Goal: Transaction & Acquisition: Purchase product/service

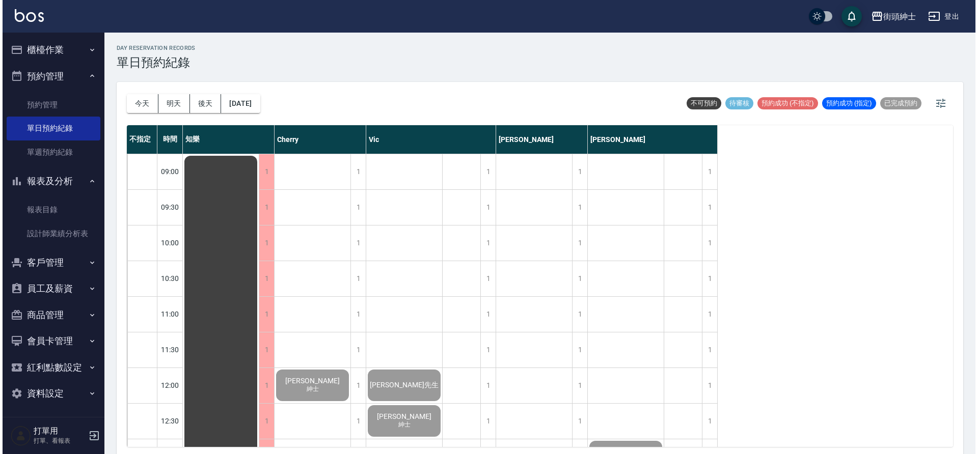
scroll to position [678, 0]
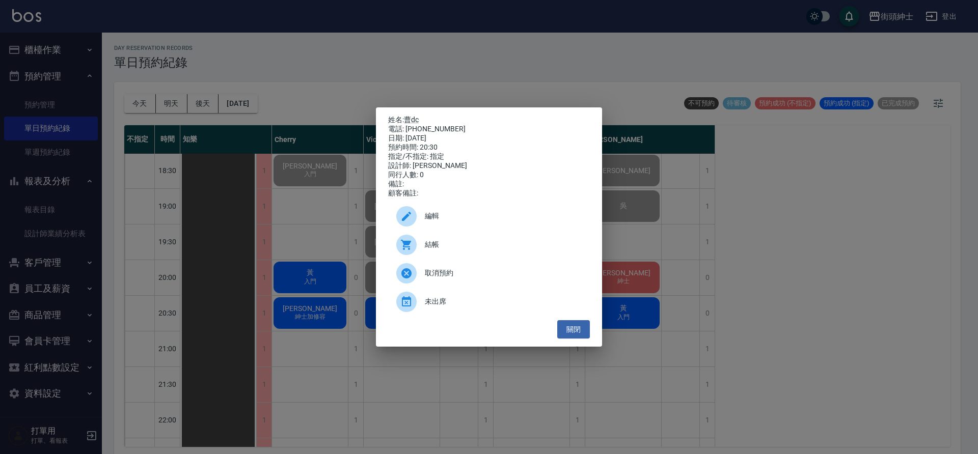
click at [476, 256] on div "結帳" at bounding box center [489, 245] width 202 height 29
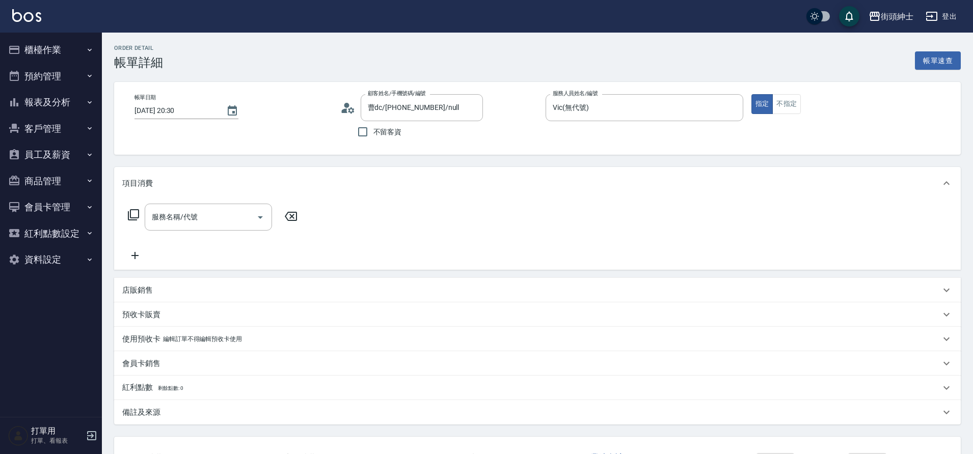
click at [179, 221] on input "服務名稱/代號" at bounding box center [200, 217] width 103 height 18
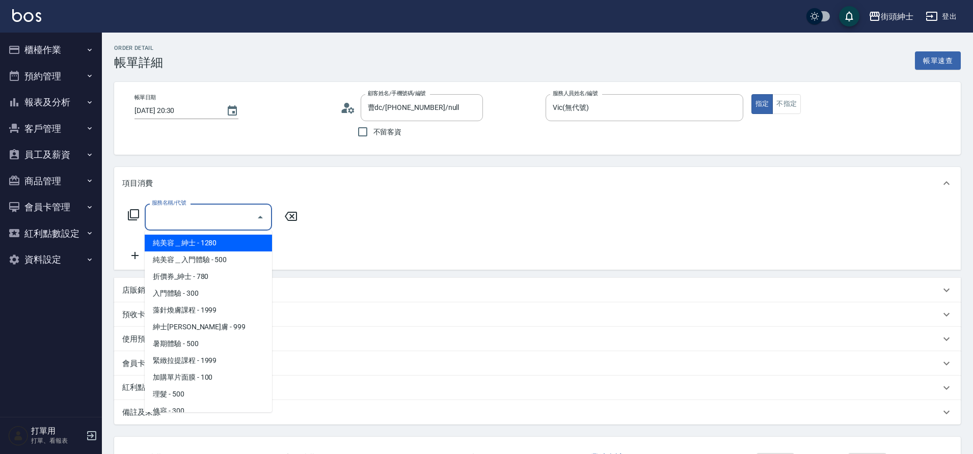
click at [187, 392] on span "理髮 - 500" at bounding box center [208, 394] width 127 height 17
type input "理髮(A02)"
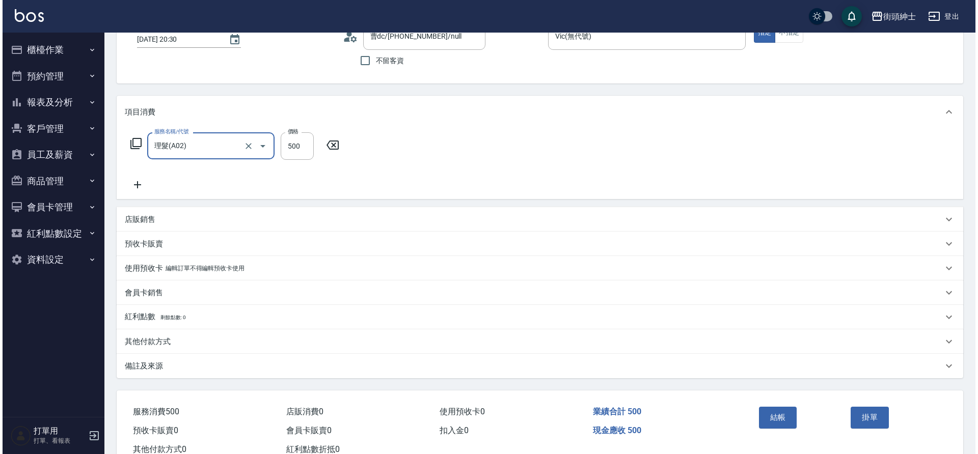
scroll to position [105, 0]
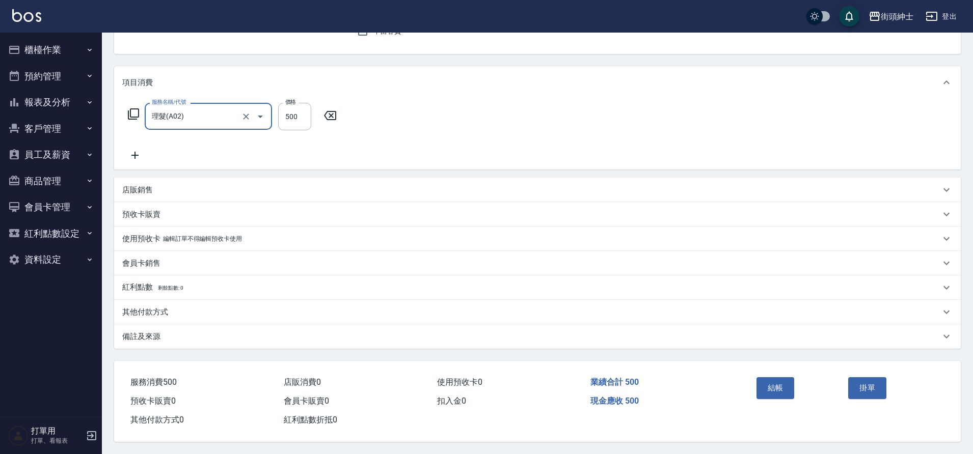
click at [775, 389] on button "結帳" at bounding box center [775, 387] width 38 height 21
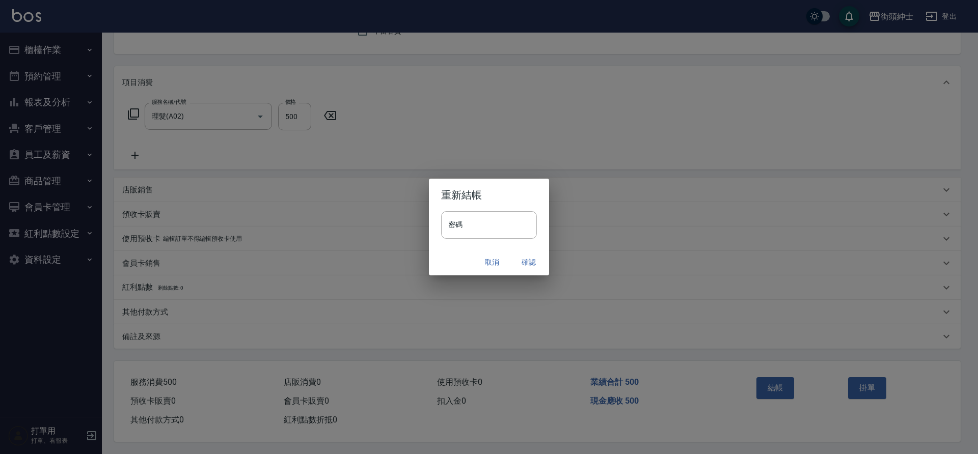
click at [527, 260] on button "確認" at bounding box center [528, 262] width 33 height 19
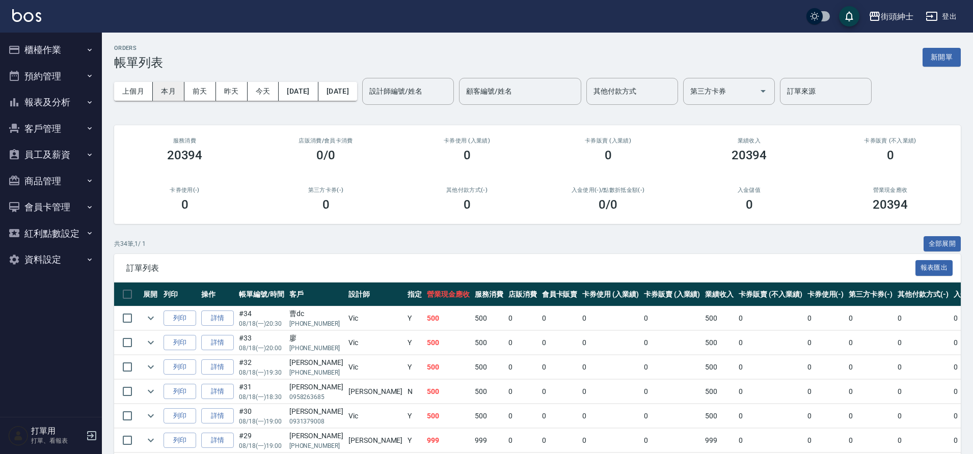
click at [161, 93] on button "本月" at bounding box center [169, 91] width 32 height 19
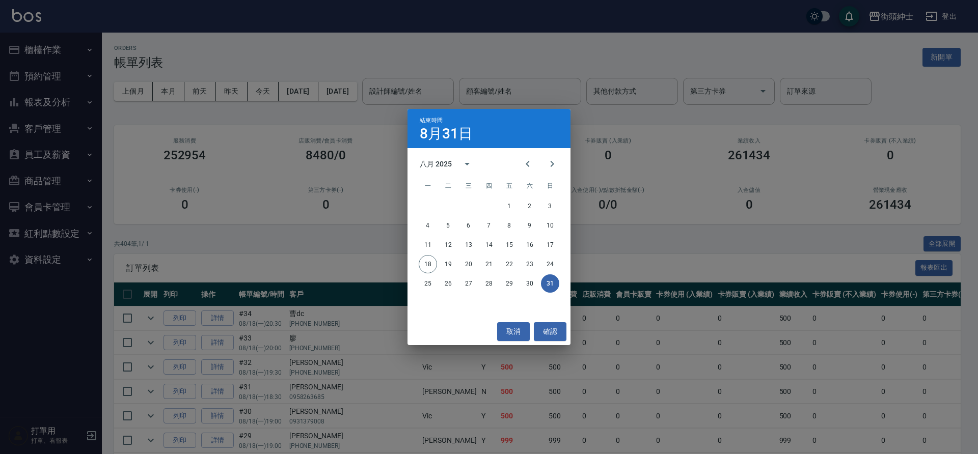
click at [369, 96] on div "結束時間 8月31日 八月 2025 一 二 三 四 五 六 日 1 2 3 4 5 6 7 8 9 10 11 12 13 14 15 16 17 18 1…" at bounding box center [489, 227] width 978 height 454
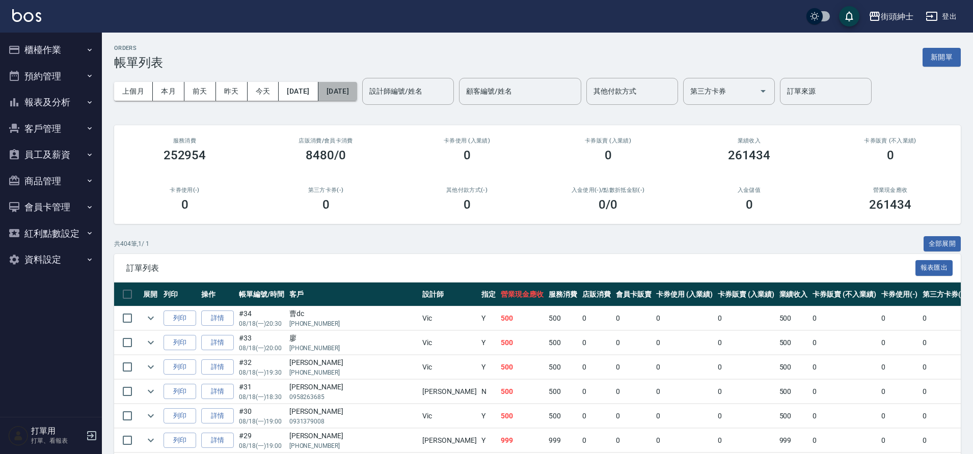
click at [357, 100] on button "2025/08/31" at bounding box center [337, 91] width 39 height 19
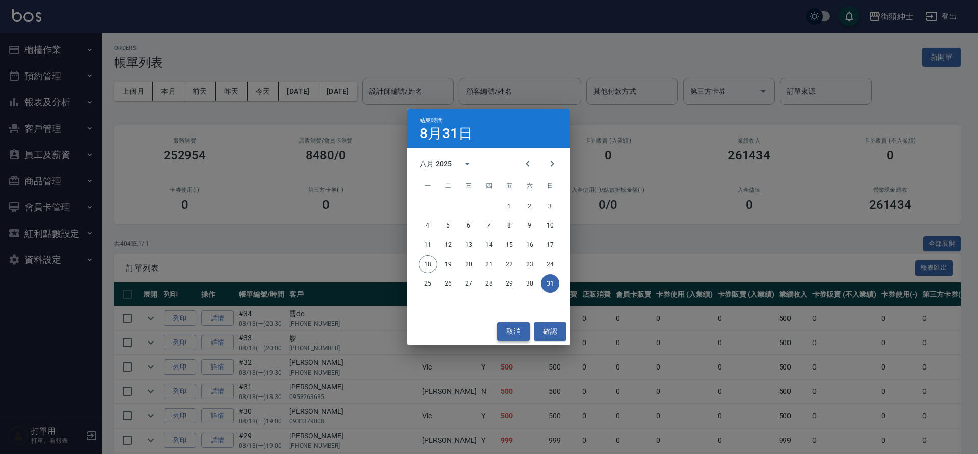
click at [520, 333] on button "取消" at bounding box center [513, 331] width 33 height 19
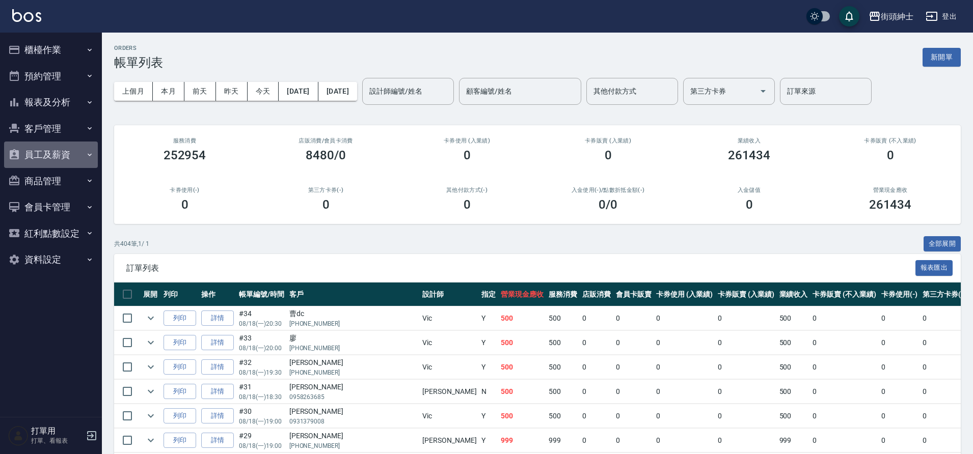
click at [82, 154] on button "員工及薪資" at bounding box center [51, 155] width 94 height 26
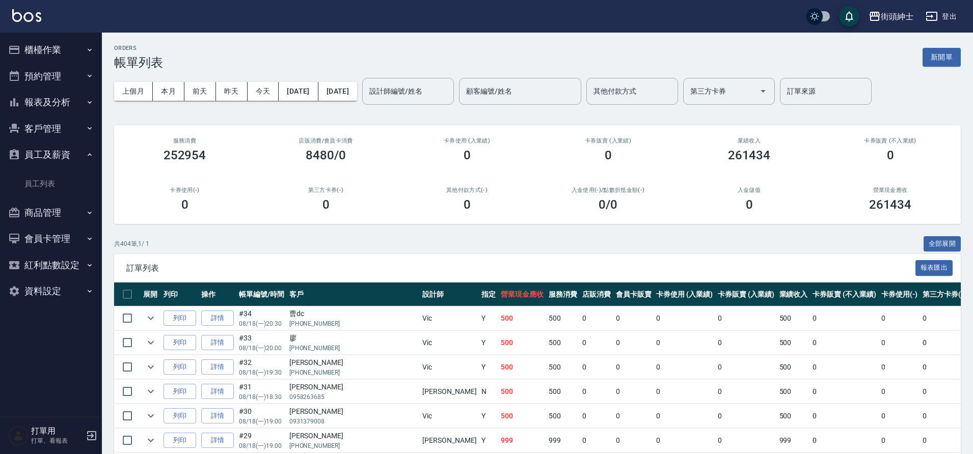
click at [81, 154] on button "員工及薪資" at bounding box center [51, 155] width 94 height 26
click at [449, 91] on div "設計師編號/姓名 設計師編號/姓名" at bounding box center [408, 91] width 92 height 27
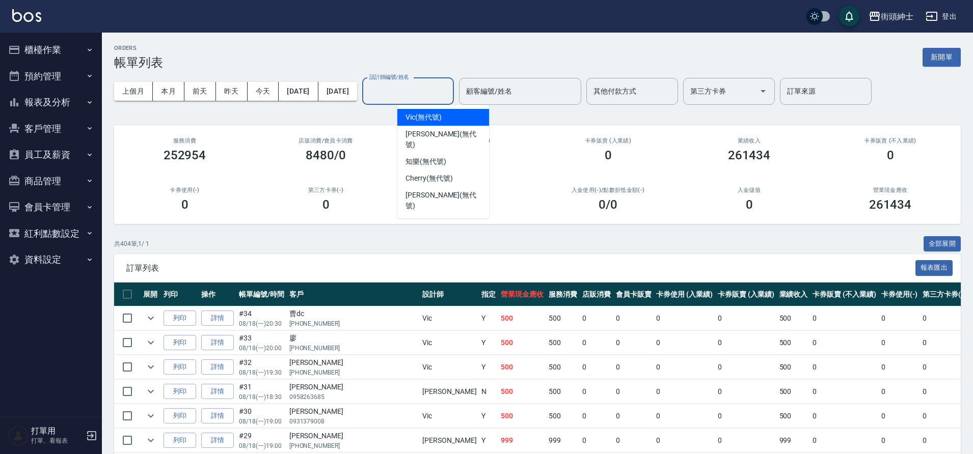
click at [442, 113] on div "Vic (無代號)" at bounding box center [443, 117] width 92 height 17
type input "Vic(無代號)"
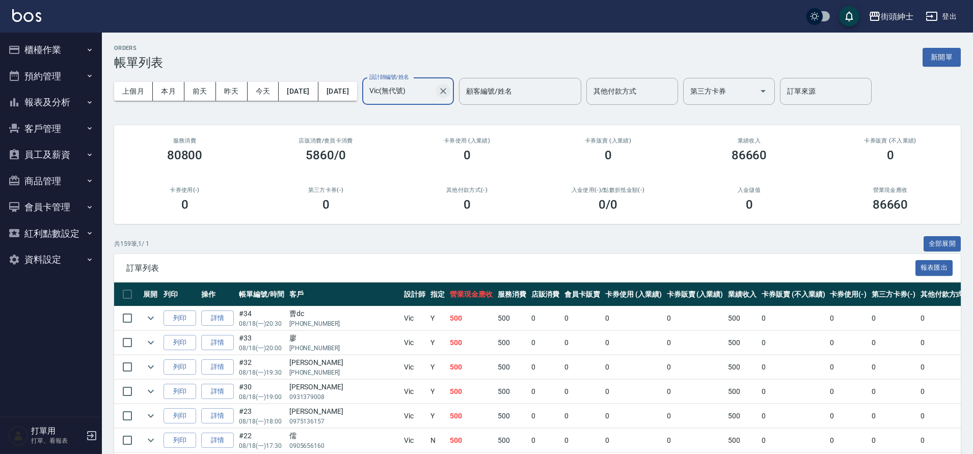
click at [446, 90] on icon "Clear" at bounding box center [443, 91] width 6 height 6
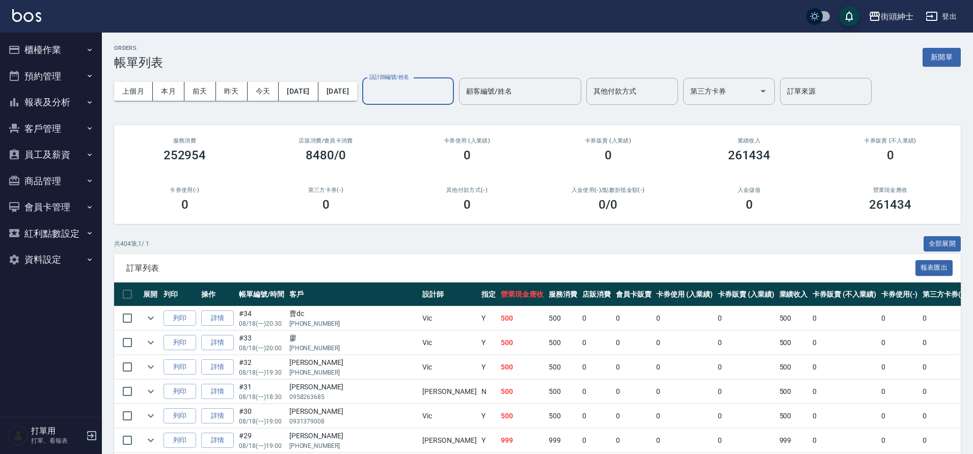
click at [46, 84] on button "預約管理" at bounding box center [51, 76] width 94 height 26
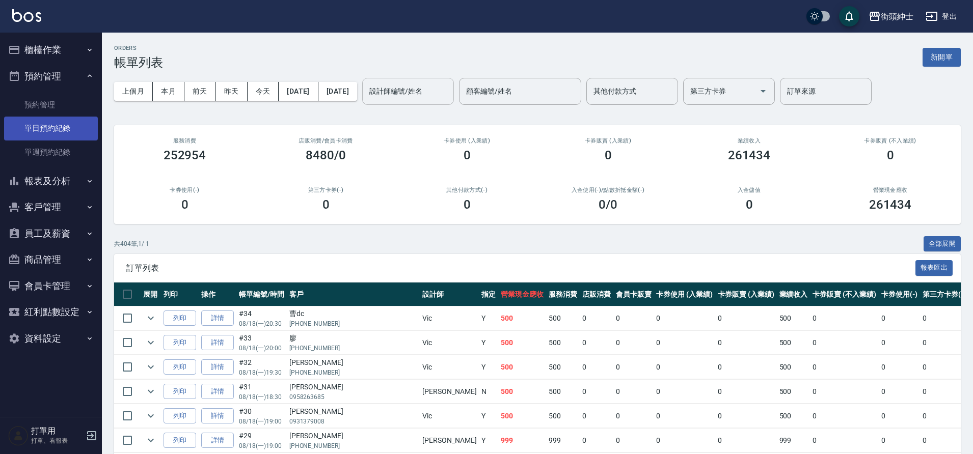
click at [60, 137] on link "單日預約紀錄" at bounding box center [51, 128] width 94 height 23
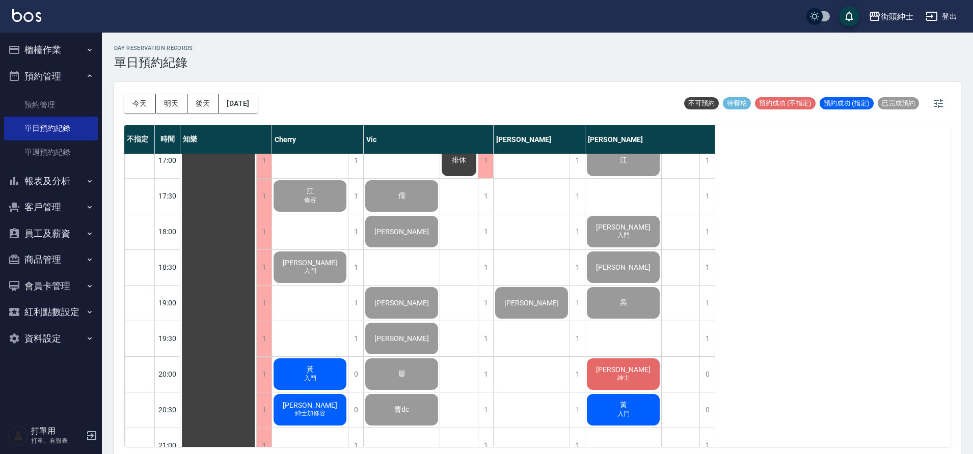
scroll to position [662, 0]
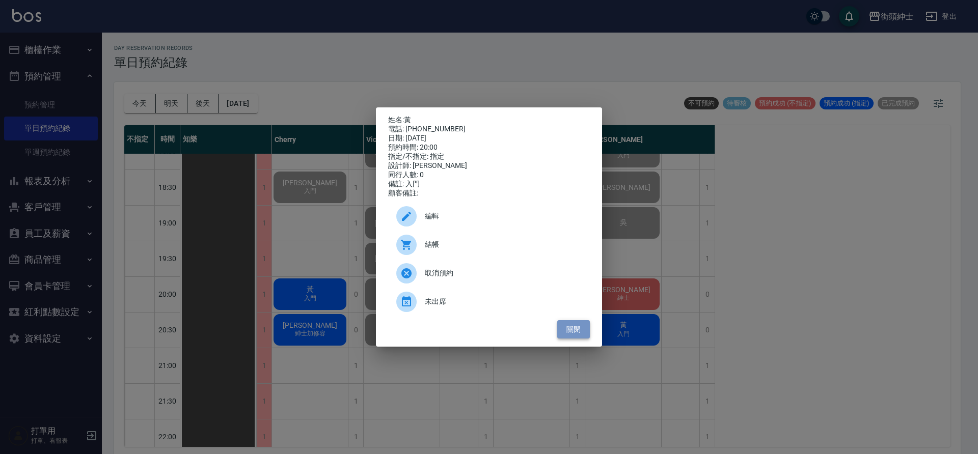
click at [589, 338] on button "關閉" at bounding box center [573, 329] width 33 height 19
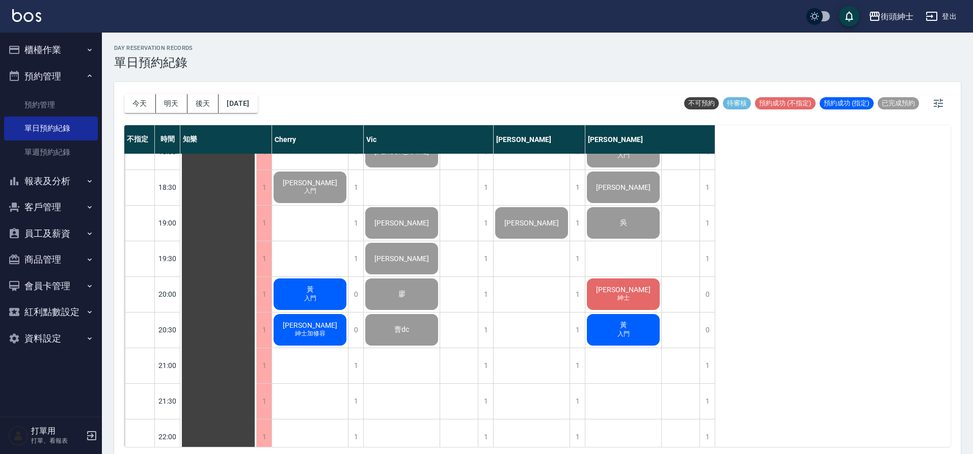
click at [256, 295] on div "黃 入門" at bounding box center [218, 9] width 76 height 1033
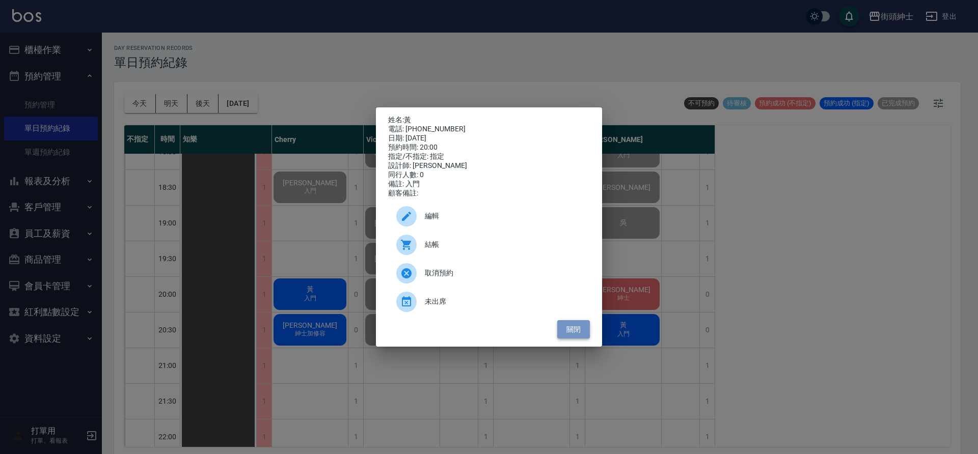
click at [580, 335] on button "關閉" at bounding box center [573, 329] width 33 height 19
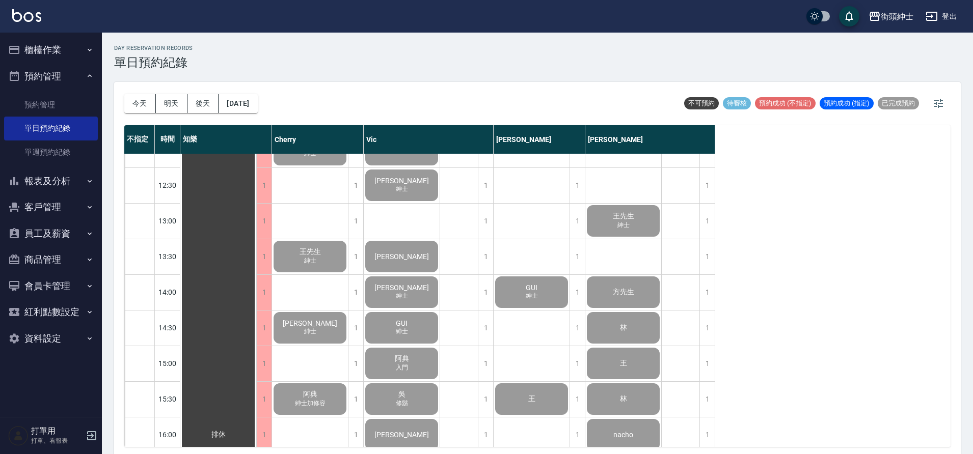
scroll to position [237, 0]
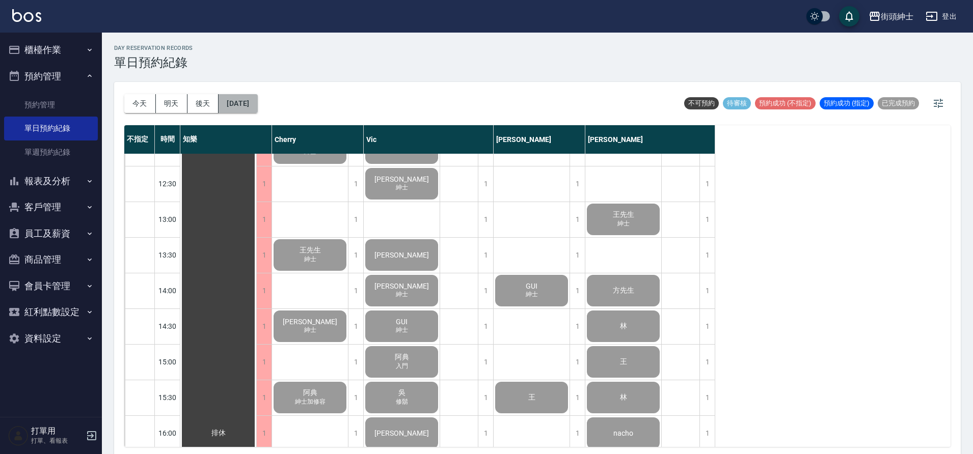
click at [250, 99] on button "[DATE]" at bounding box center [238, 103] width 39 height 19
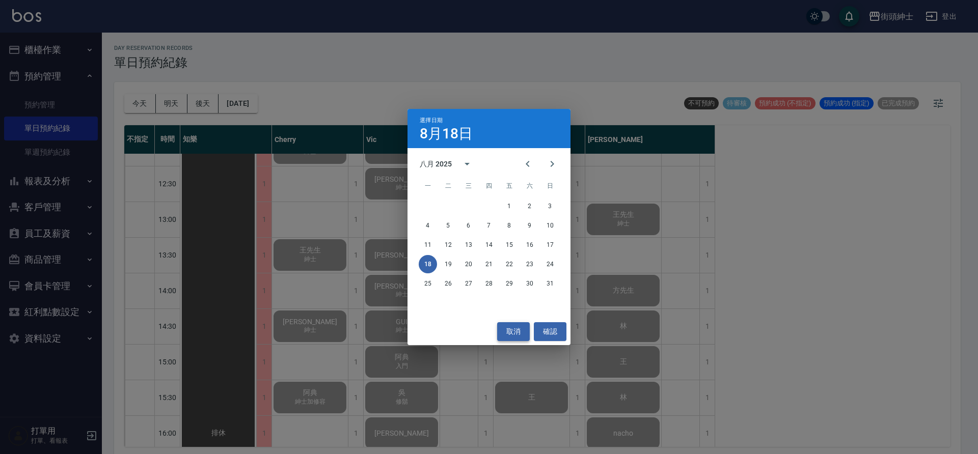
click at [507, 335] on button "取消" at bounding box center [513, 331] width 33 height 19
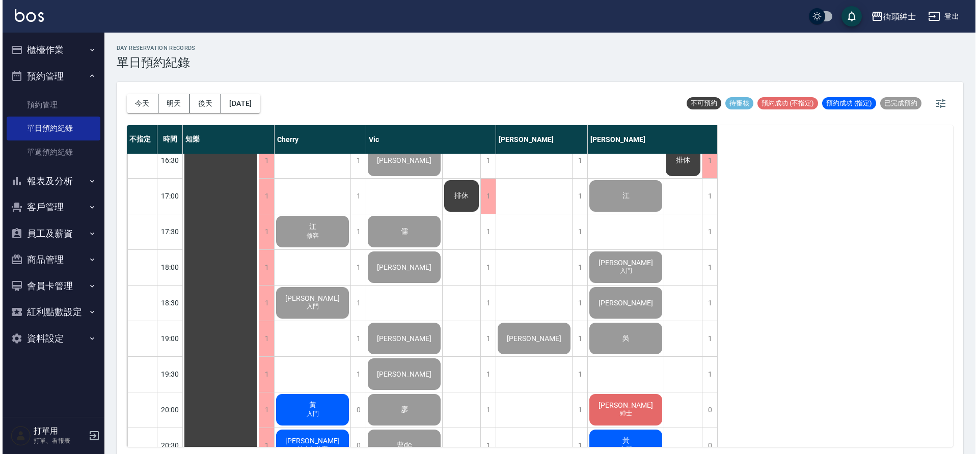
scroll to position [588, 0]
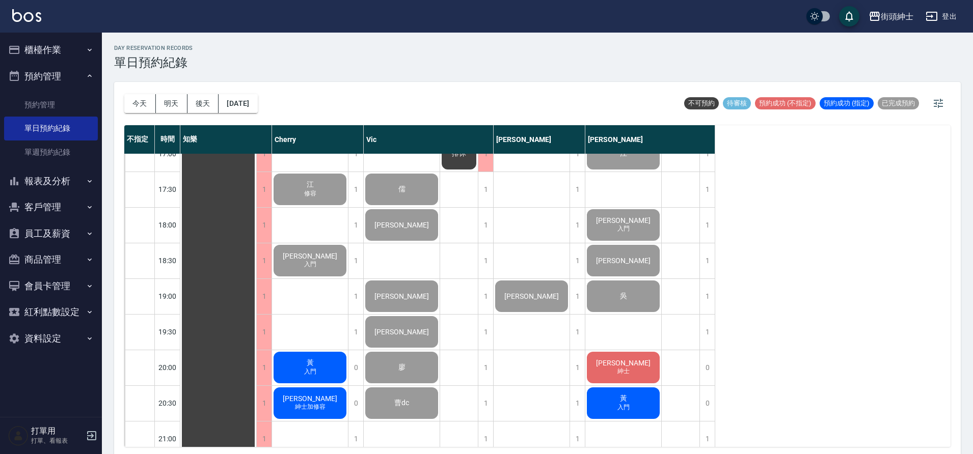
click at [256, 406] on div "辛家榮 紳士加修容" at bounding box center [218, 82] width 76 height 1033
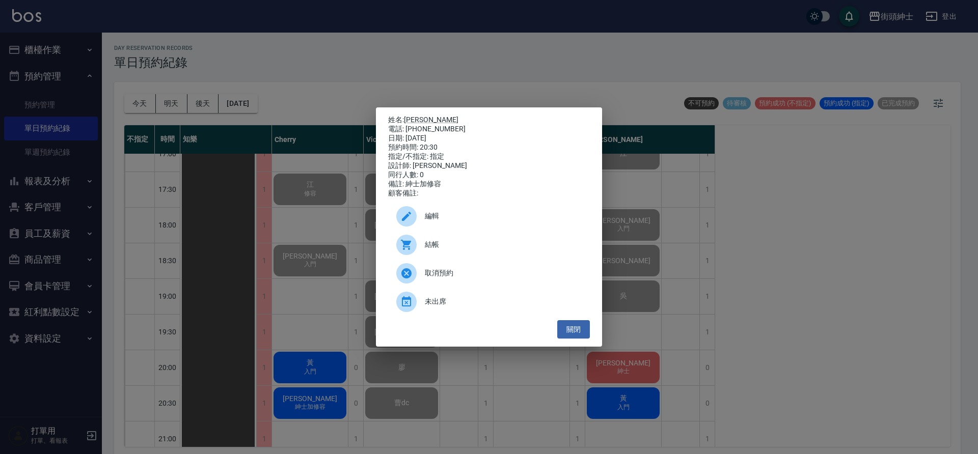
click at [448, 243] on div "結帳" at bounding box center [489, 245] width 202 height 29
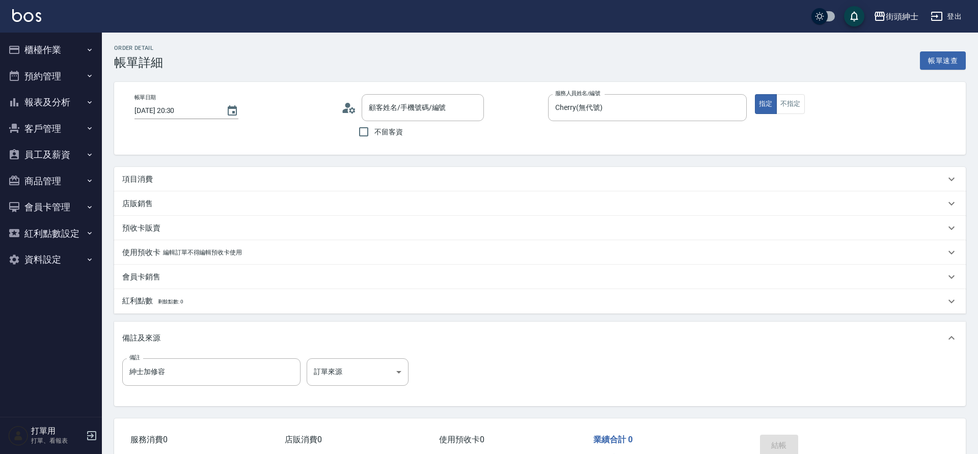
type input "[DATE] 20:30"
type input "Cherry(無代號)"
type input "紳士加修容"
type input "辛家榮/0987233630/null"
click at [158, 174] on div "項目消費" at bounding box center [531, 179] width 818 height 11
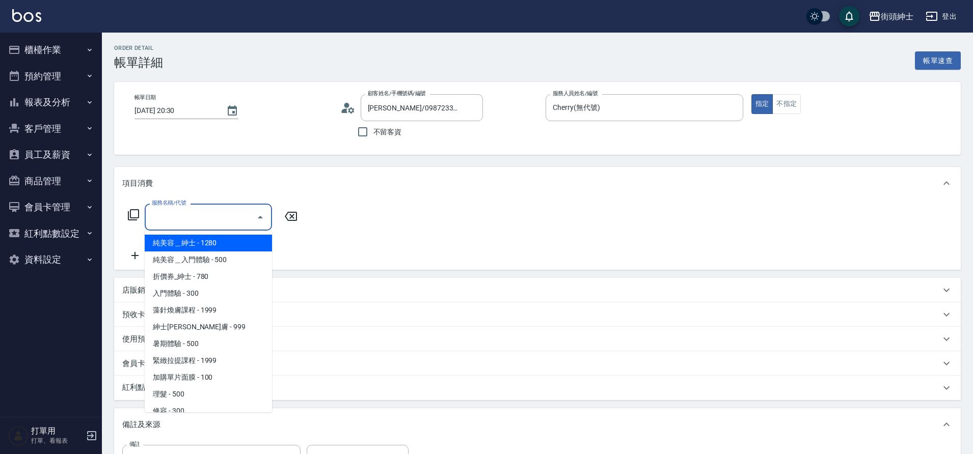
click at [206, 218] on input "服務名稱/代號" at bounding box center [200, 217] width 103 height 18
click at [208, 330] on span "紳士全效煥膚 - 999" at bounding box center [208, 327] width 127 height 17
type input "紳士全效煥膚"
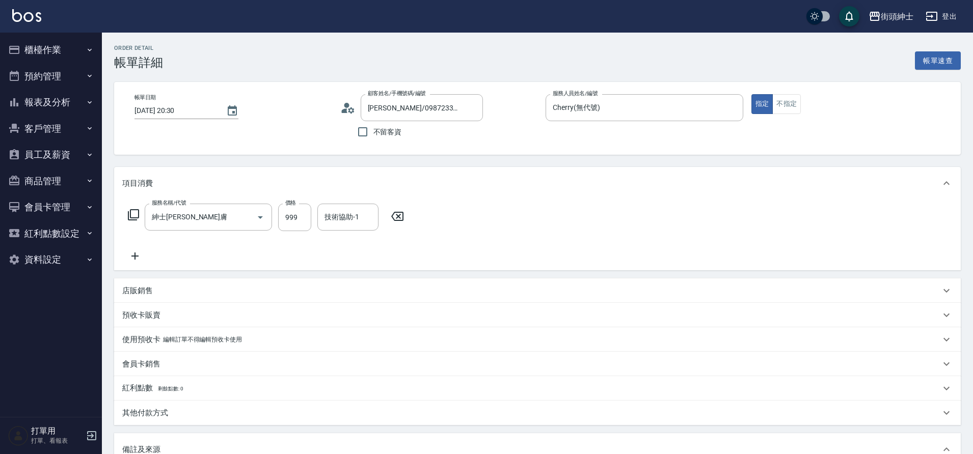
click at [140, 249] on div "服務名稱/代號 紳士全效煥膚 服務名稱/代號 價格 999 價格 技術協助-1 技術協助-1" at bounding box center [266, 233] width 288 height 59
click at [137, 262] on icon at bounding box center [134, 256] width 25 height 12
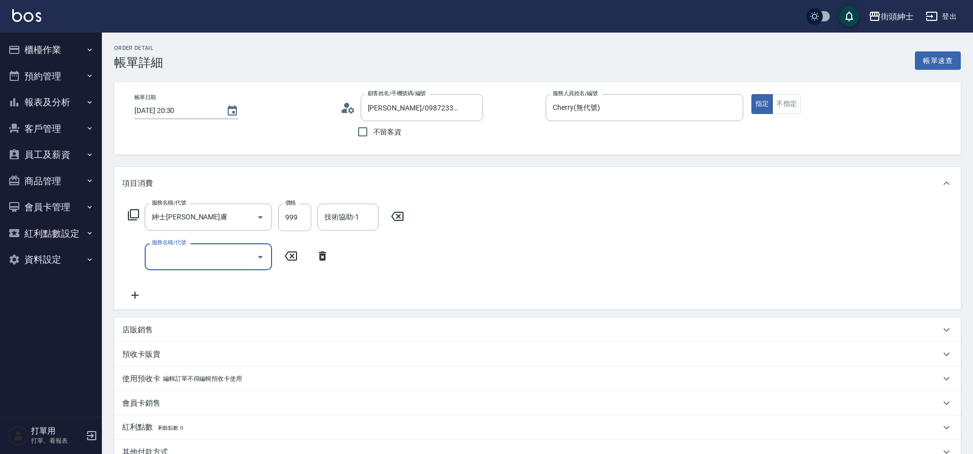
click at [177, 260] on input "服務名稱/代號" at bounding box center [200, 257] width 103 height 18
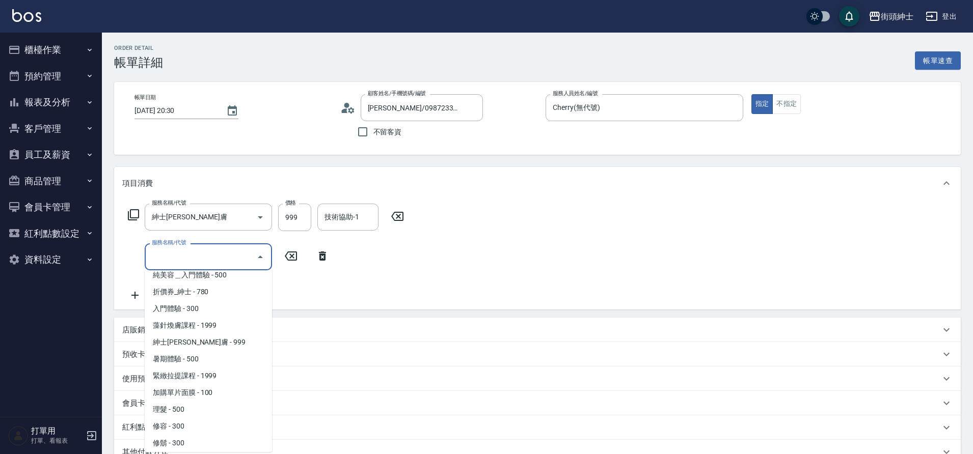
scroll to position [28, 0]
click at [173, 420] on span "修容 - 300" at bounding box center [208, 423] width 127 height 17
type input "修容(A03)"
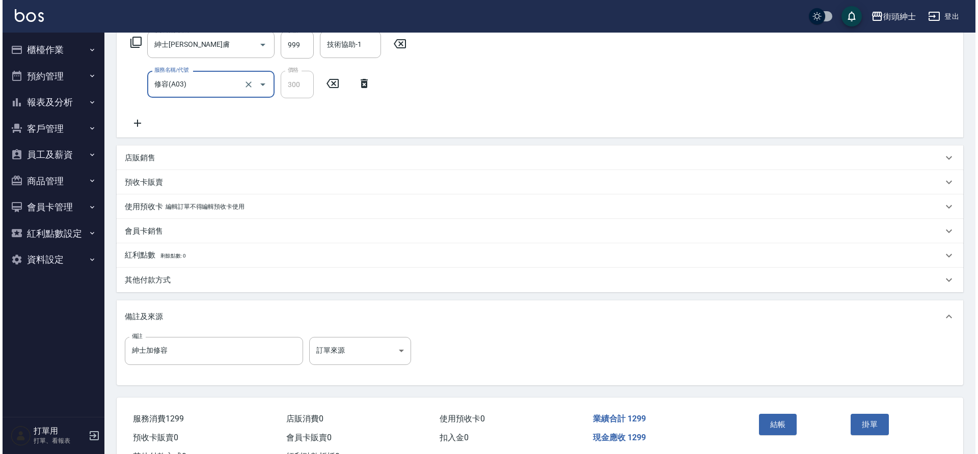
scroll to position [171, 0]
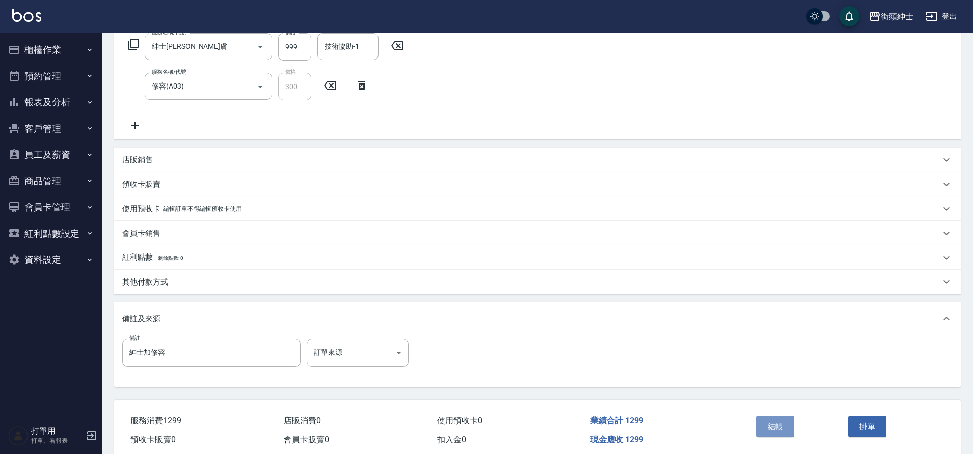
click at [769, 430] on button "結帳" at bounding box center [775, 426] width 38 height 21
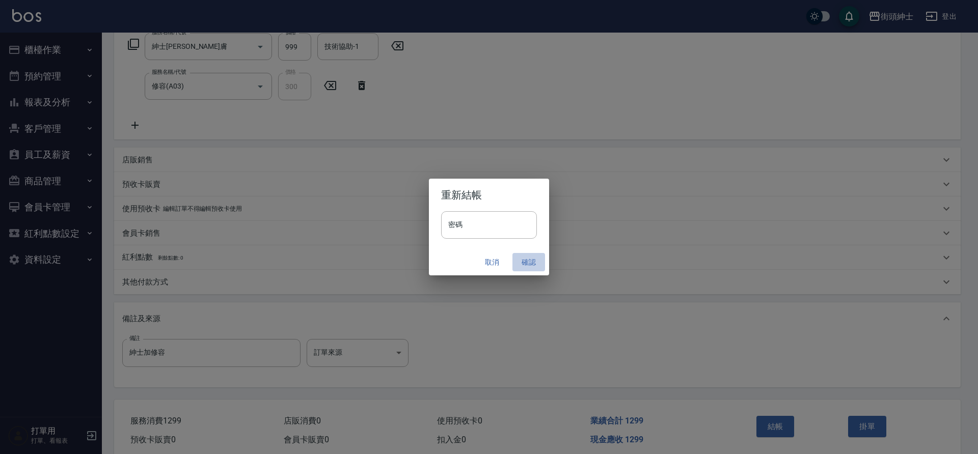
click at [529, 261] on button "確認" at bounding box center [528, 262] width 33 height 19
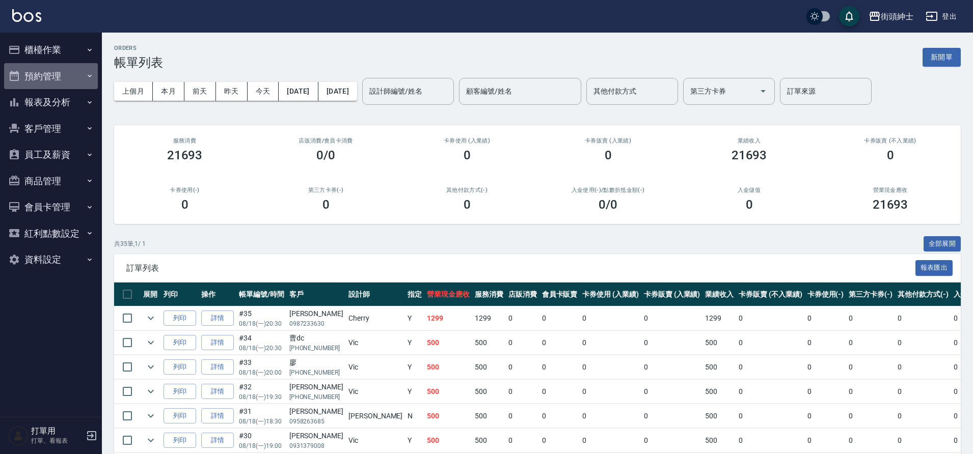
click at [58, 71] on button "預約管理" at bounding box center [51, 76] width 94 height 26
drag, startPoint x: 0, startPoint y: 0, endPoint x: 48, endPoint y: 80, distance: 93.6
click at [48, 80] on button "預約管理" at bounding box center [51, 76] width 94 height 26
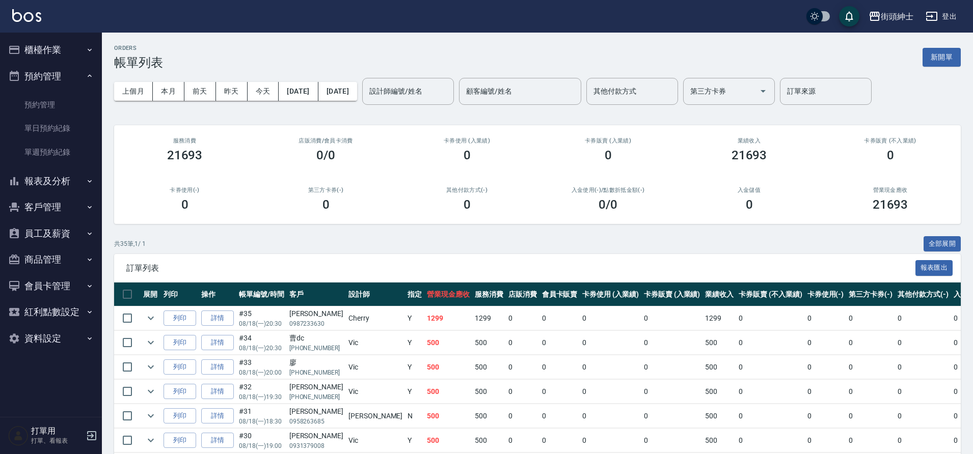
click at [57, 126] on link "單日預約紀錄" at bounding box center [51, 128] width 94 height 23
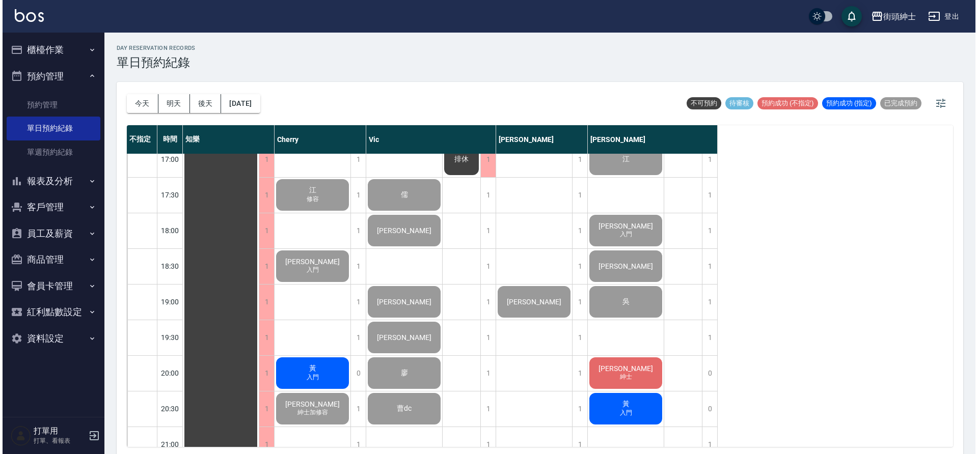
scroll to position [585, 0]
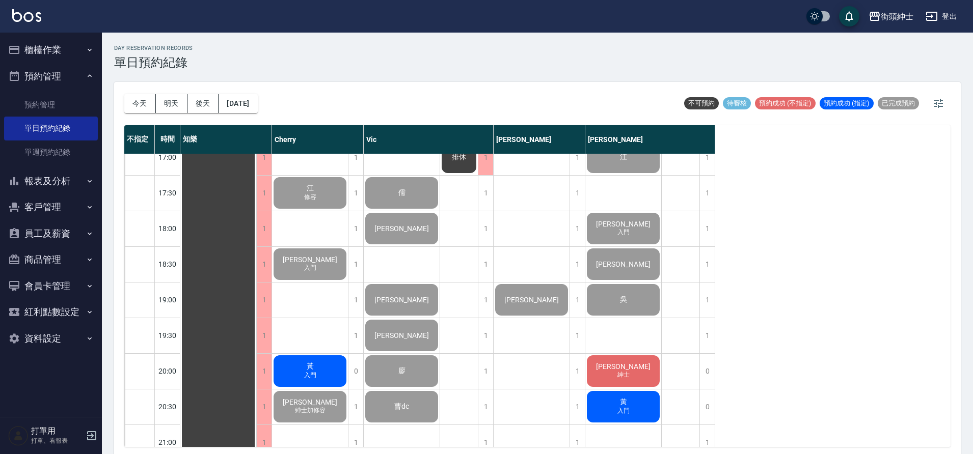
click at [228, 91] on span "黃" at bounding box center [218, 85] width 18 height 9
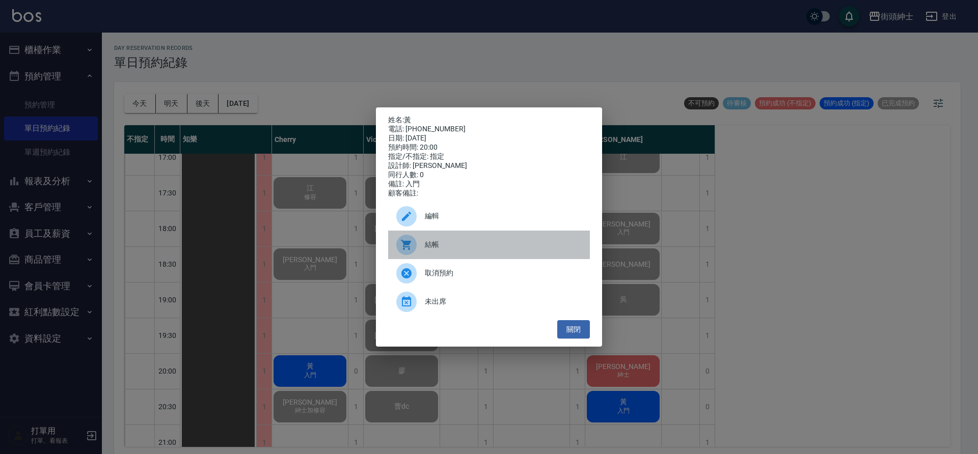
click at [410, 241] on div at bounding box center [406, 245] width 20 height 20
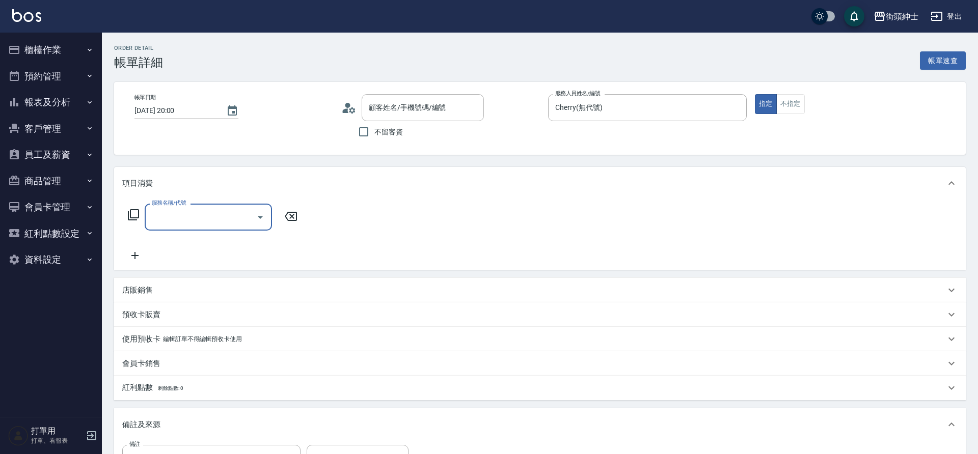
drag, startPoint x: 0, startPoint y: 0, endPoint x: 197, endPoint y: 211, distance: 289.0
click at [197, 211] on input "服務名稱/代號" at bounding box center [200, 217] width 103 height 18
type input "黃/0928854864/null"
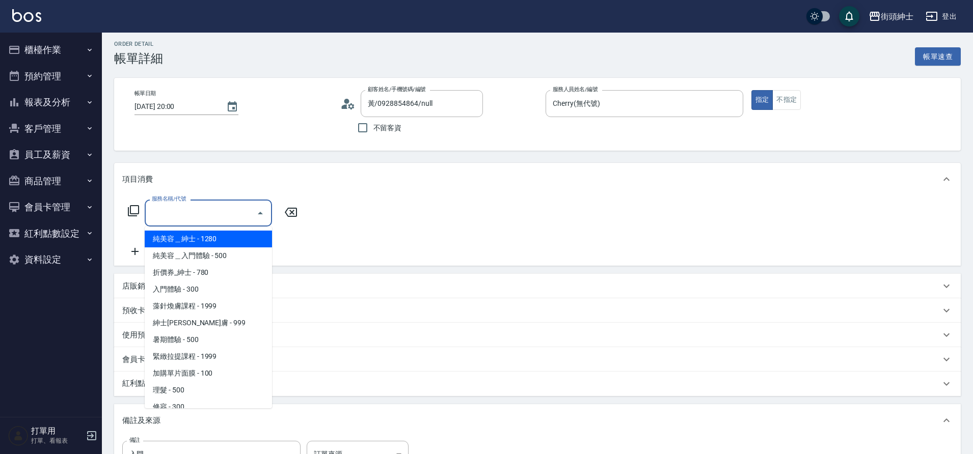
scroll to position [4, 0]
click at [215, 289] on span "入門體驗 - 300" at bounding box center [208, 290] width 127 height 17
type input "入門體驗"
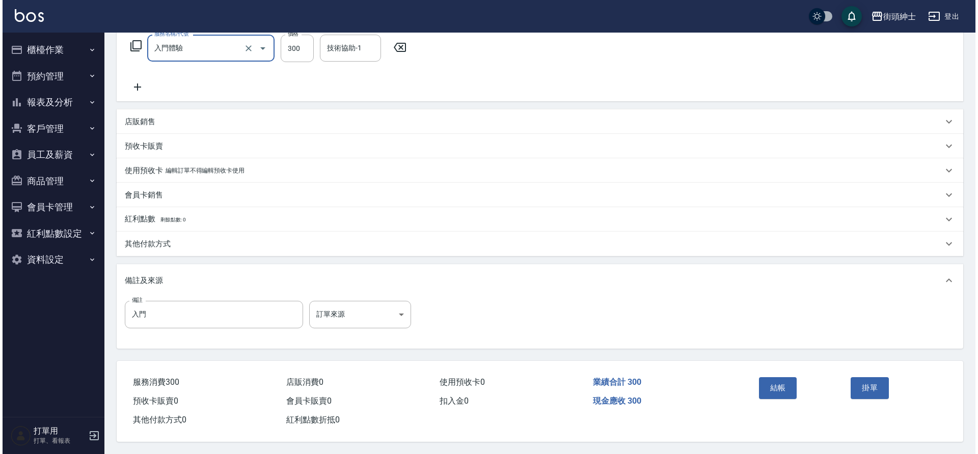
scroll to position [174, 0]
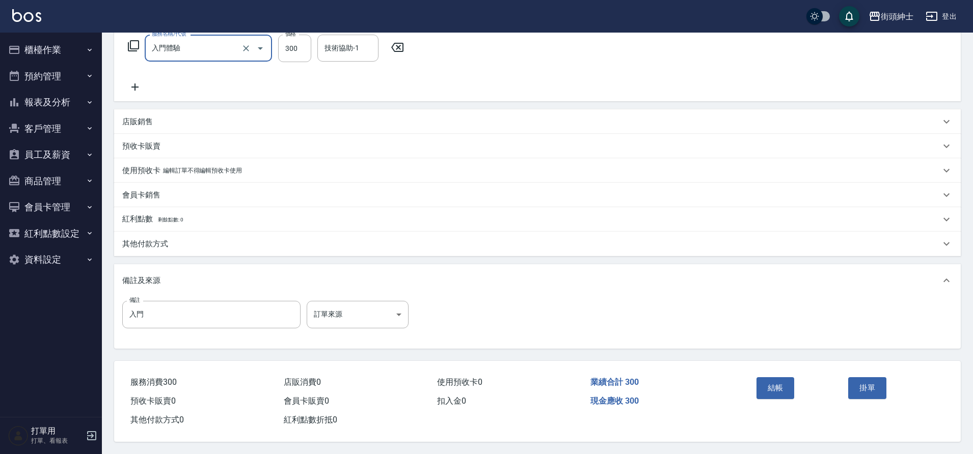
click at [786, 373] on div "結帳" at bounding box center [798, 395] width 92 height 44
click at [779, 388] on button "結帳" at bounding box center [775, 387] width 38 height 21
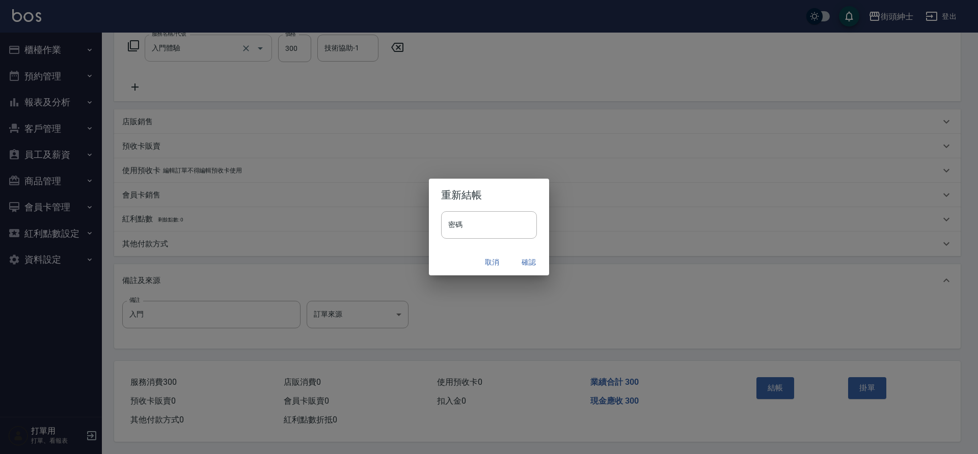
click at [534, 262] on button "確認" at bounding box center [528, 262] width 33 height 19
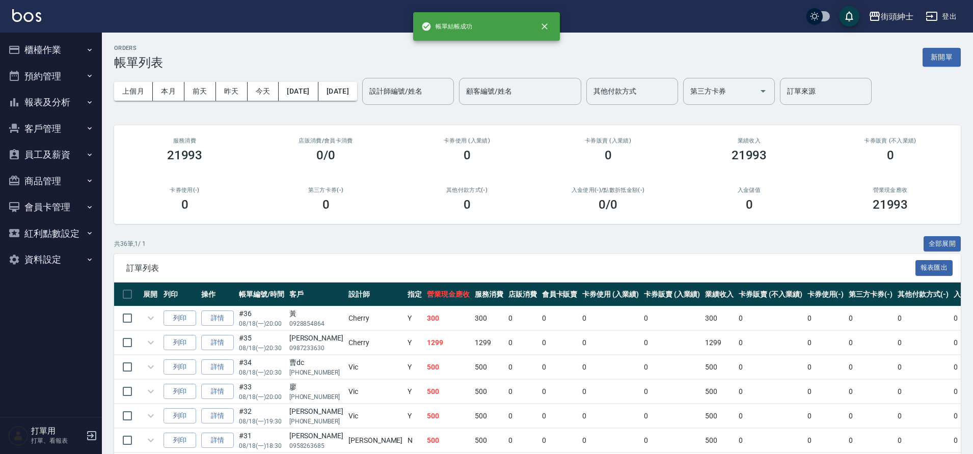
click at [52, 77] on button "預約管理" at bounding box center [51, 76] width 94 height 26
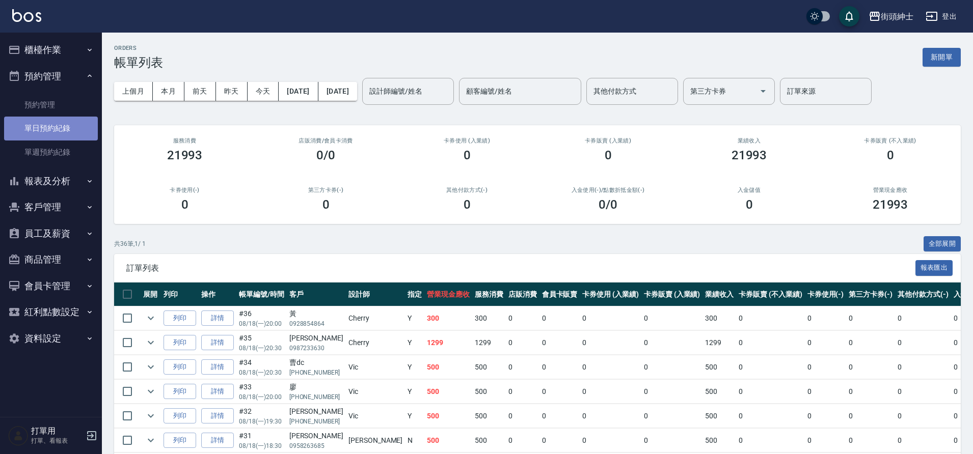
drag, startPoint x: 197, startPoint y: 211, endPoint x: 61, endPoint y: 134, distance: 156.5
click at [61, 134] on link "單日預約紀錄" at bounding box center [51, 128] width 94 height 23
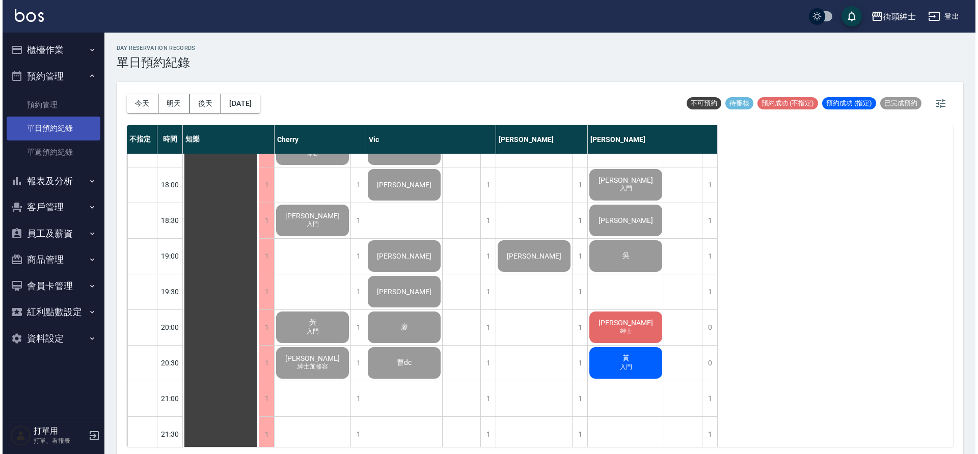
scroll to position [641, 0]
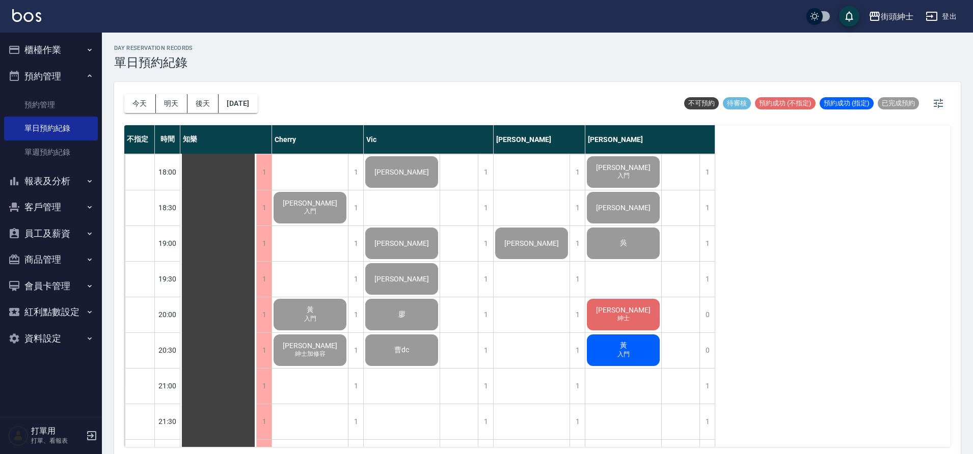
drag, startPoint x: 61, startPoint y: 134, endPoint x: 636, endPoint y: 313, distance: 602.3
click at [256, 313] on div "辛家榮 紳士" at bounding box center [218, 29] width 76 height 1033
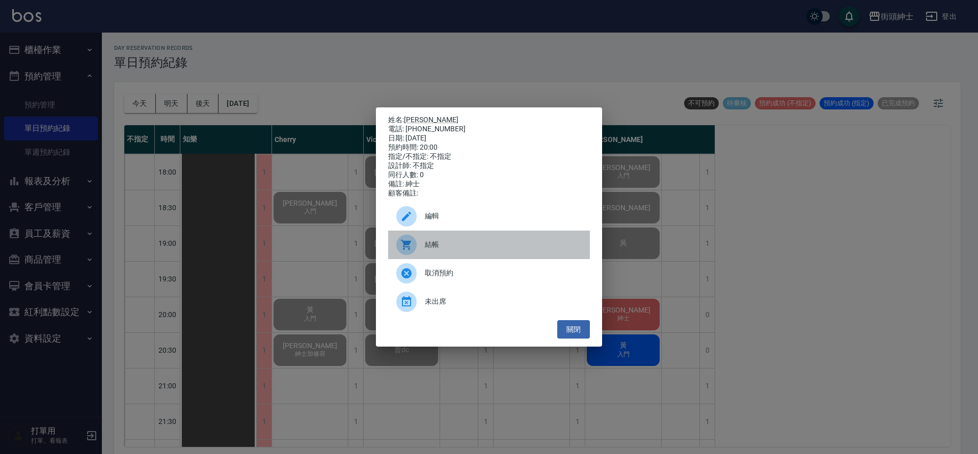
click at [440, 250] on span "結帳" at bounding box center [503, 244] width 157 height 11
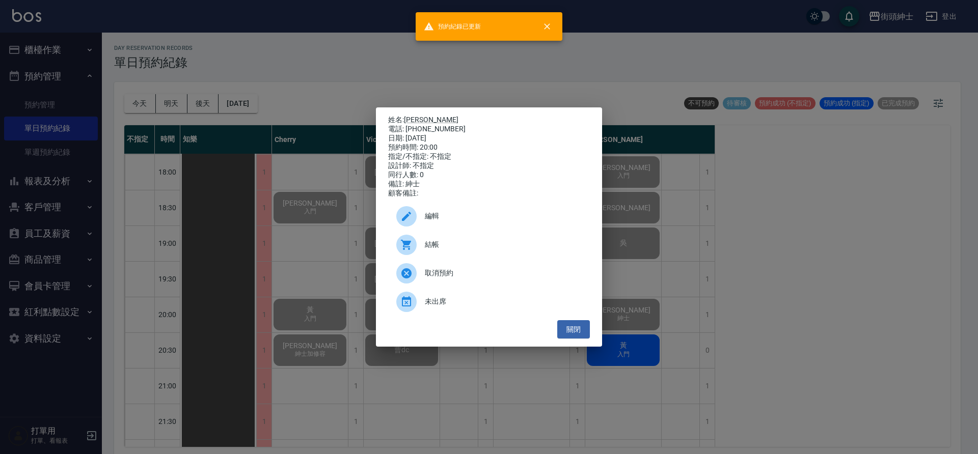
click at [342, 81] on div "姓名: 辛家榮 電話: 0987233630 日期: 2025/08/18 預約時間: 20:00 指定/不指定: 不指定 設計師: 不指定 同行人數: 0 …" at bounding box center [489, 227] width 978 height 454
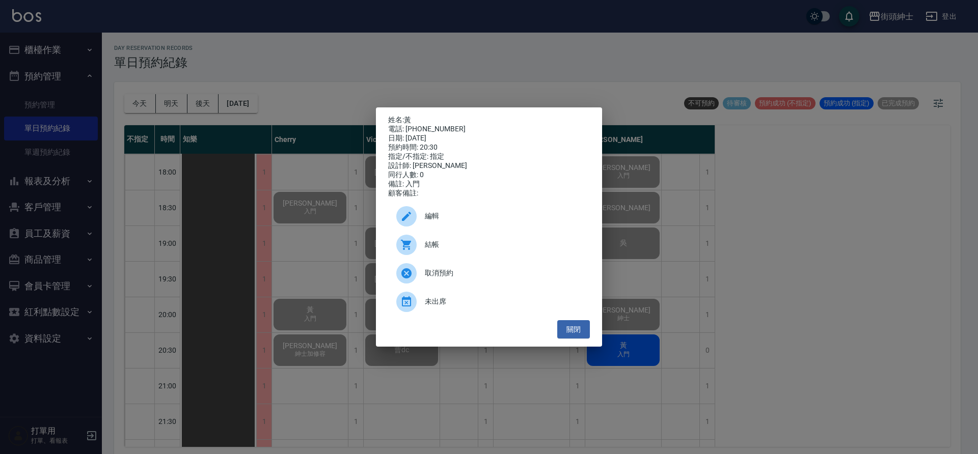
click at [449, 250] on span "結帳" at bounding box center [503, 244] width 157 height 11
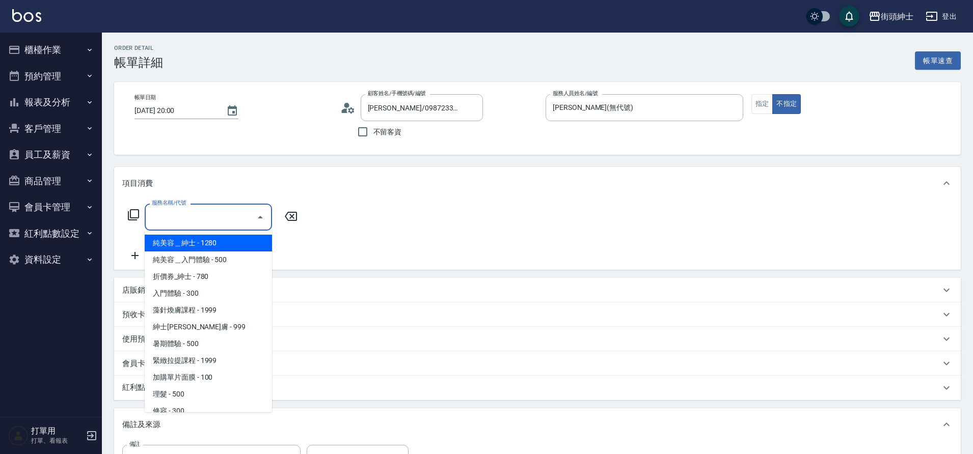
click at [215, 220] on input "服務名稱/代號" at bounding box center [200, 217] width 103 height 18
click at [181, 394] on span "理髮 - 500" at bounding box center [208, 394] width 127 height 17
type input "理髮(A02)"
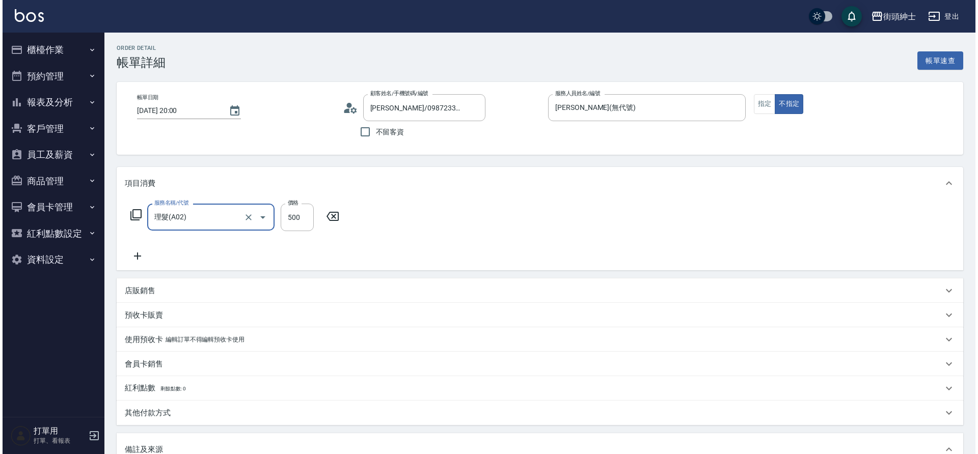
scroll to position [174, 0]
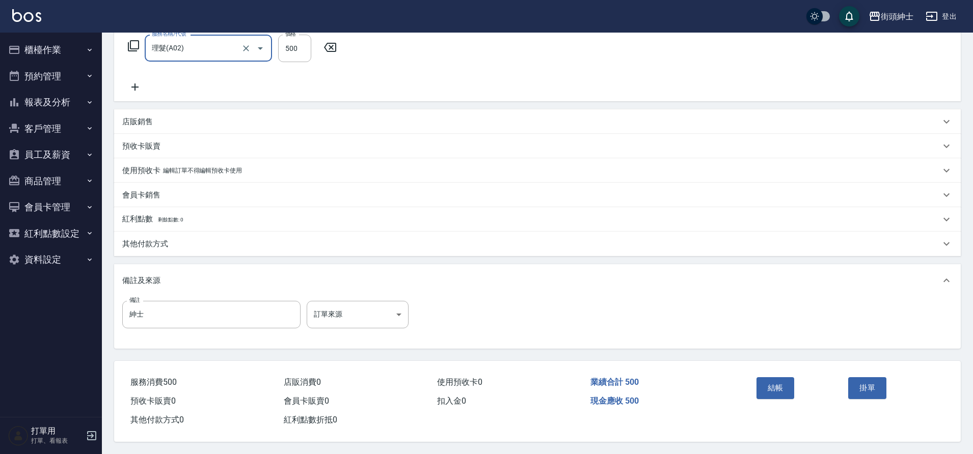
click at [780, 380] on button "結帳" at bounding box center [775, 387] width 38 height 21
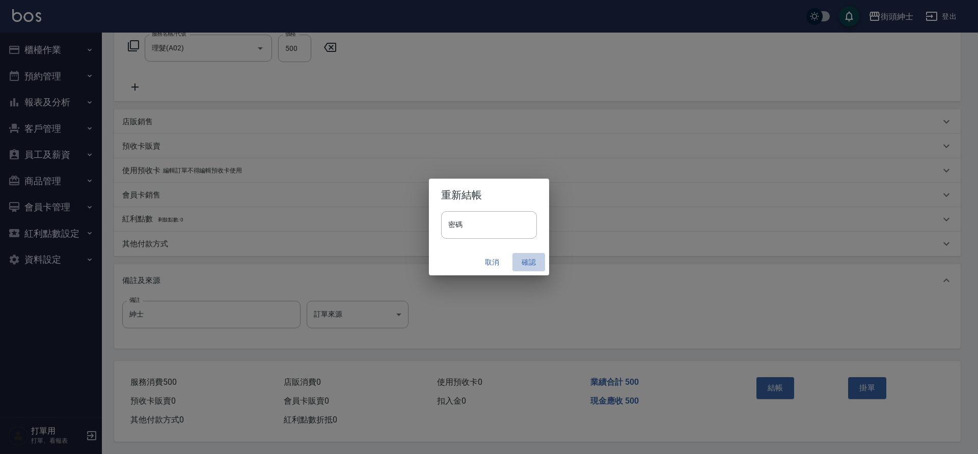
click at [524, 263] on button "確認" at bounding box center [528, 262] width 33 height 19
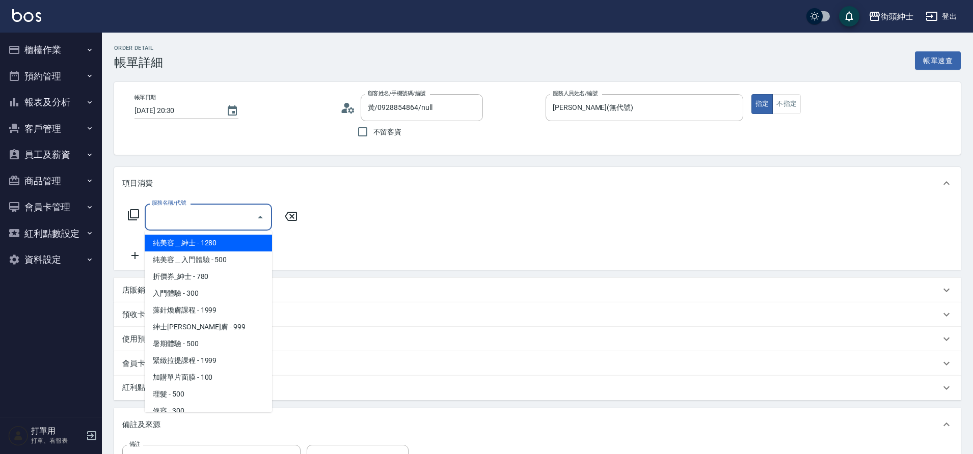
drag, startPoint x: 0, startPoint y: 0, endPoint x: 189, endPoint y: 398, distance: 440.4
click at [189, 398] on span "理髮 - 500" at bounding box center [208, 394] width 127 height 17
type input "理髮(A02)"
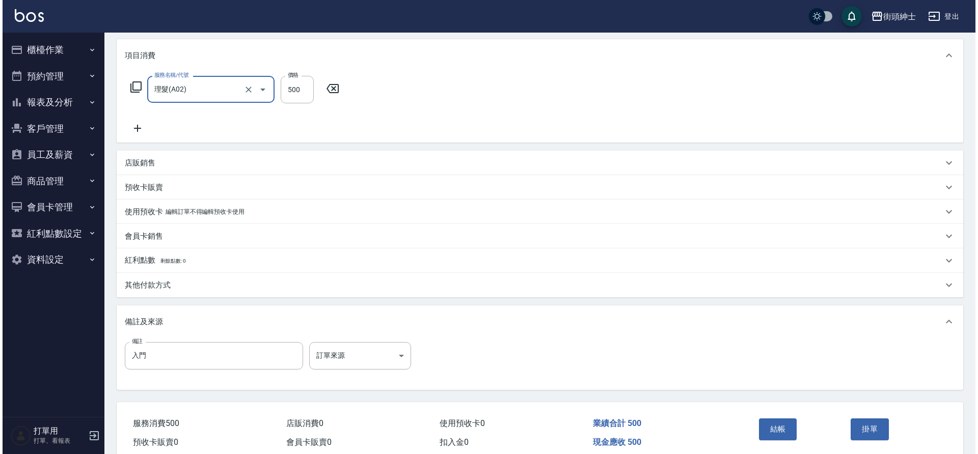
scroll to position [174, 0]
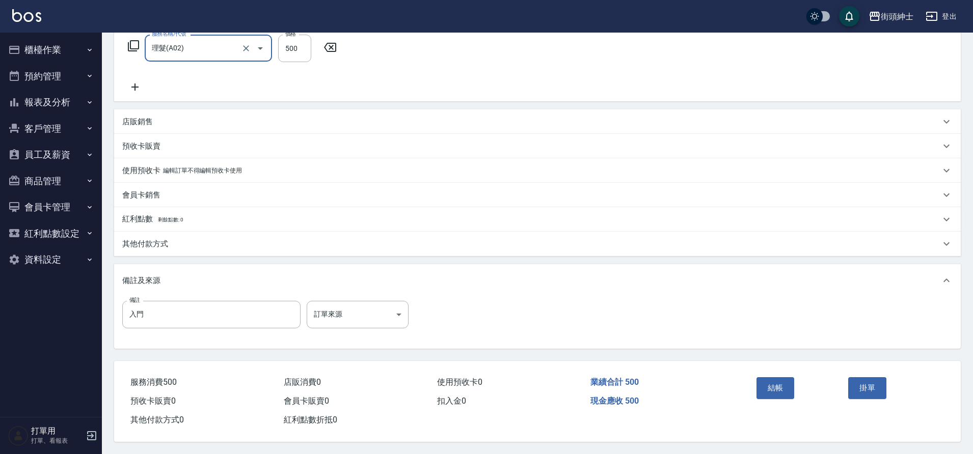
click at [767, 387] on button "結帳" at bounding box center [775, 387] width 38 height 21
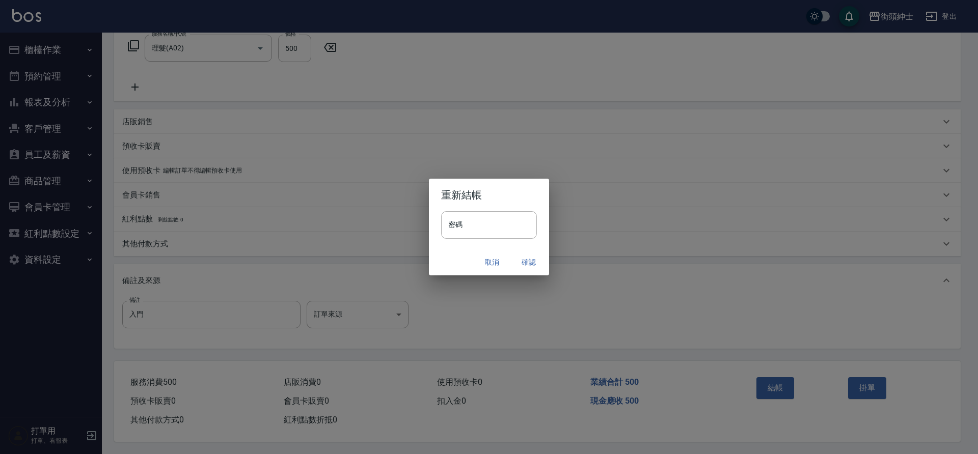
drag, startPoint x: 189, startPoint y: 398, endPoint x: 526, endPoint y: 265, distance: 361.8
click at [526, 265] on button "確認" at bounding box center [528, 262] width 33 height 19
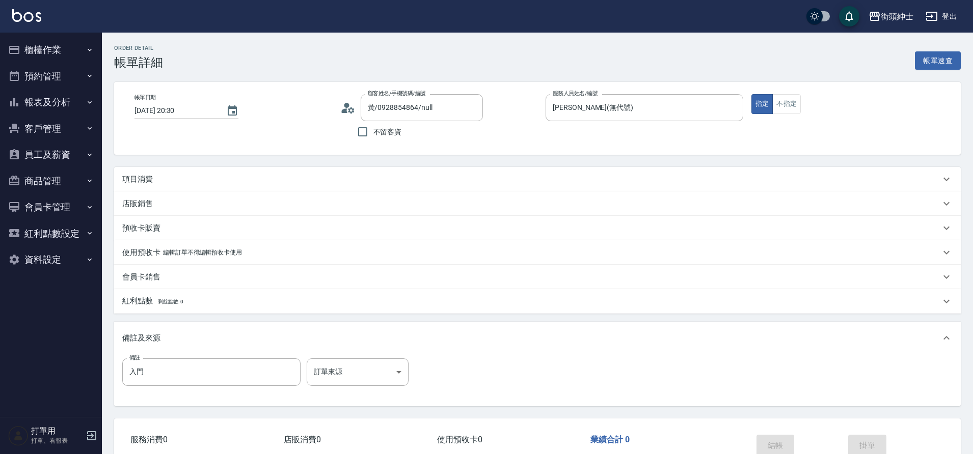
type input "黃/0928854864/null"
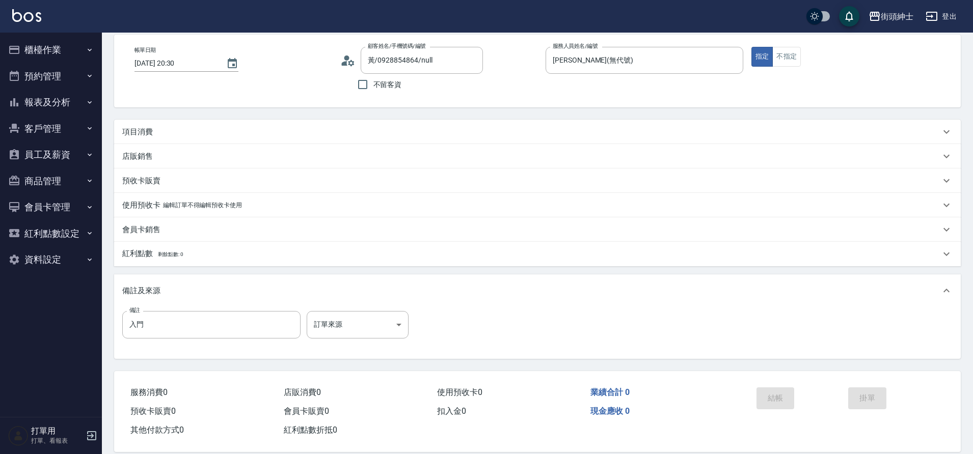
scroll to position [40, 0]
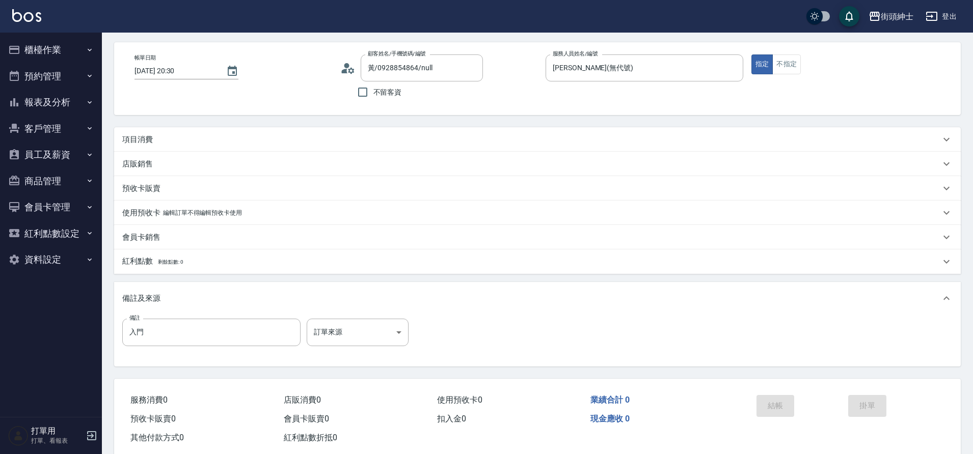
click at [181, 139] on div "項目消費" at bounding box center [531, 139] width 818 height 11
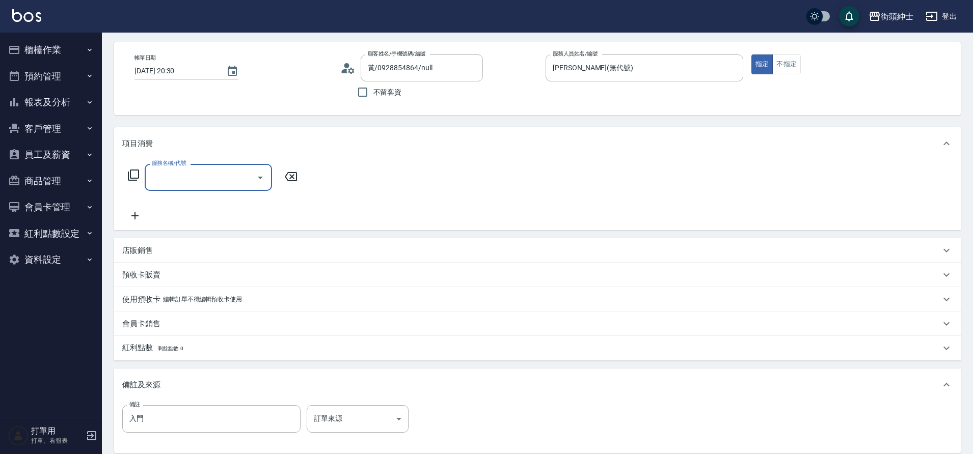
scroll to position [0, 0]
click at [185, 176] on input "服務名稱/代號" at bounding box center [200, 178] width 103 height 18
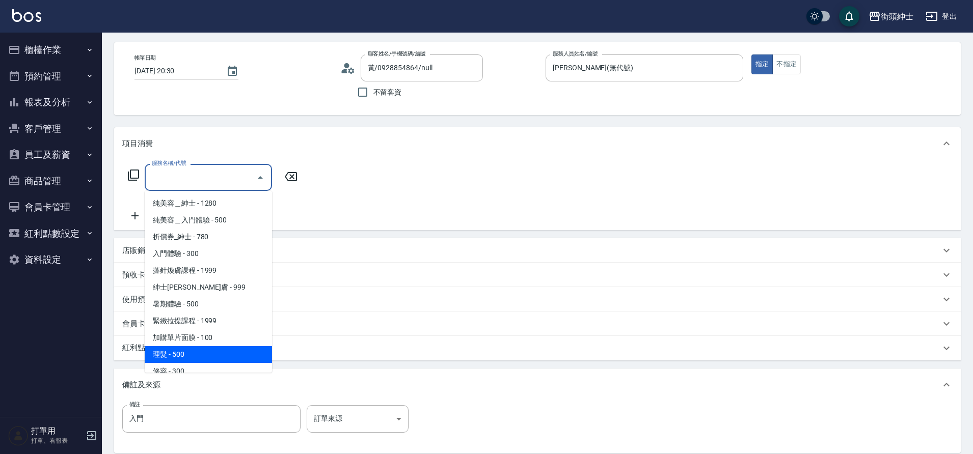
drag, startPoint x: 199, startPoint y: 355, endPoint x: 496, endPoint y: 324, distance: 298.0
click at [199, 355] on span "理髮 - 500" at bounding box center [208, 354] width 127 height 17
type input "理髮(A02)"
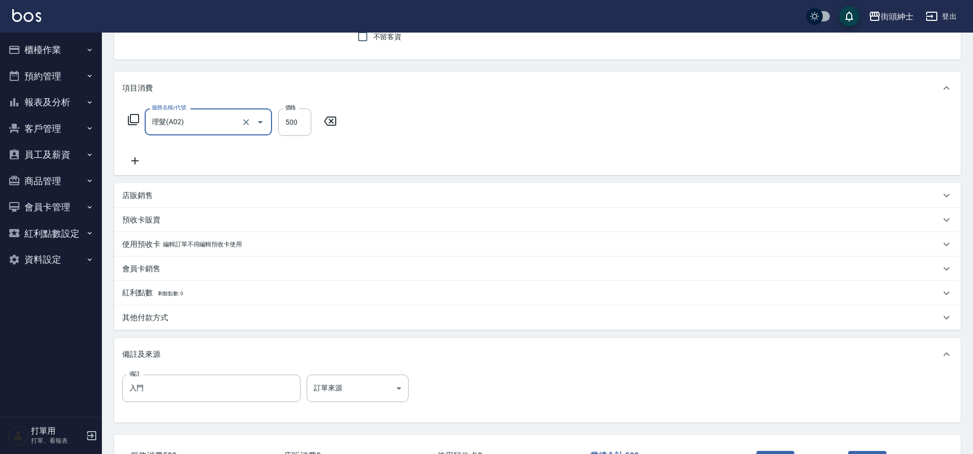
scroll to position [174, 0]
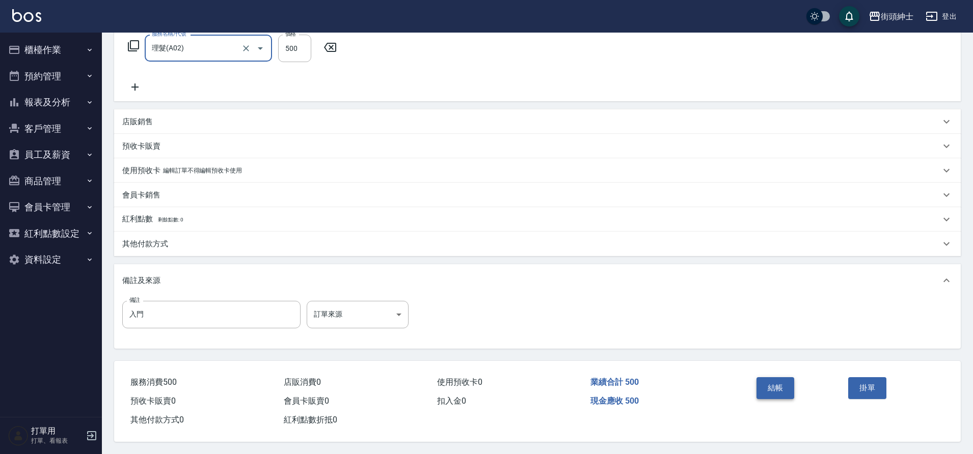
click at [775, 380] on button "結帳" at bounding box center [775, 387] width 38 height 21
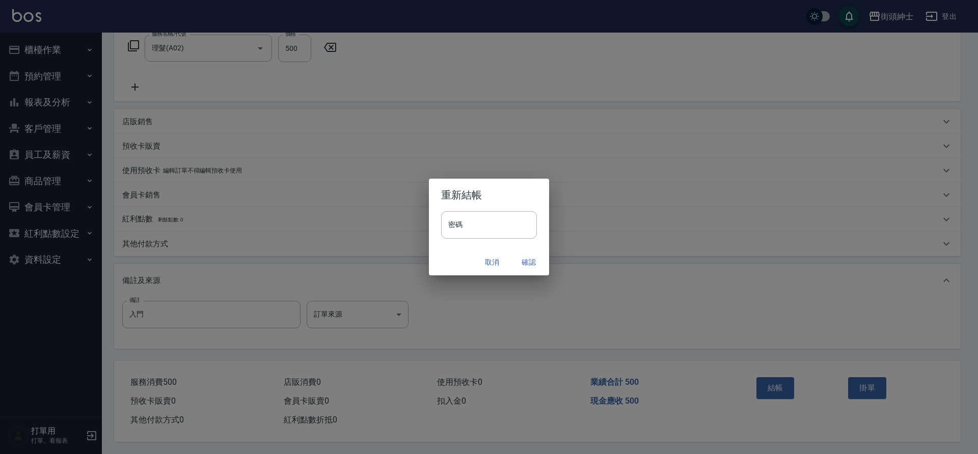
click at [528, 261] on button "確認" at bounding box center [528, 262] width 33 height 19
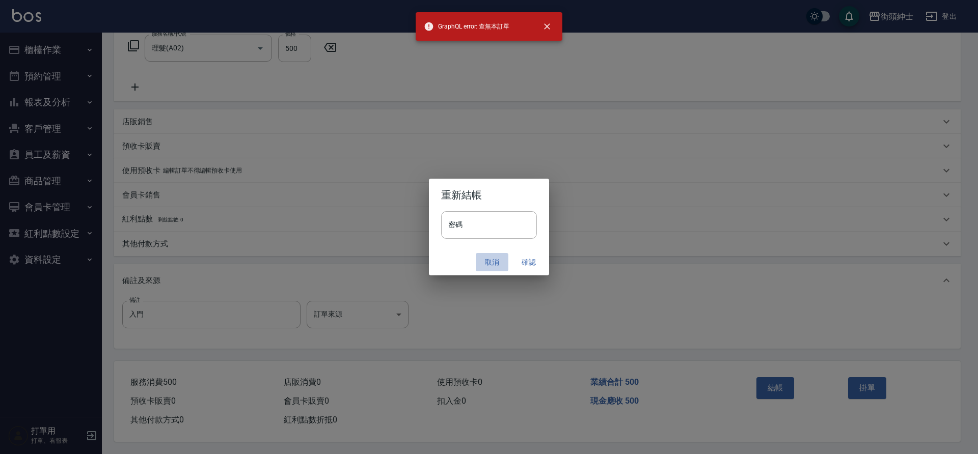
click at [493, 261] on button "取消" at bounding box center [492, 262] width 33 height 19
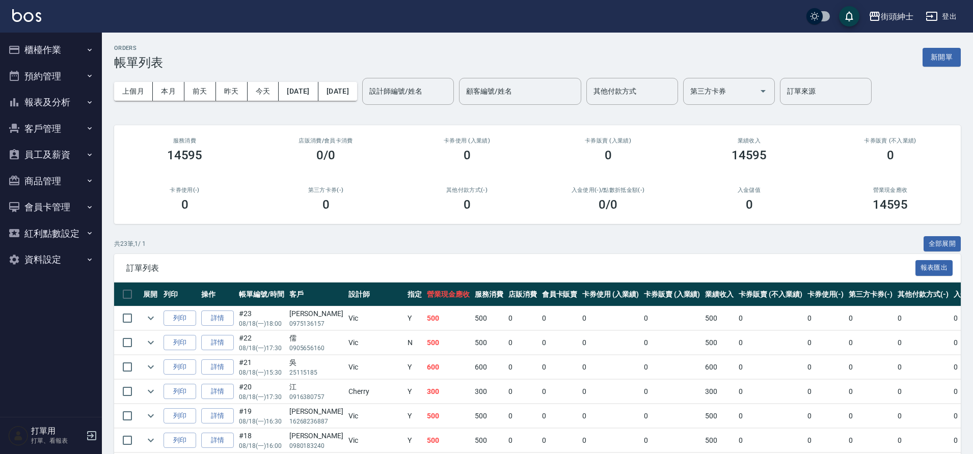
click at [72, 70] on button "預約管理" at bounding box center [51, 76] width 94 height 26
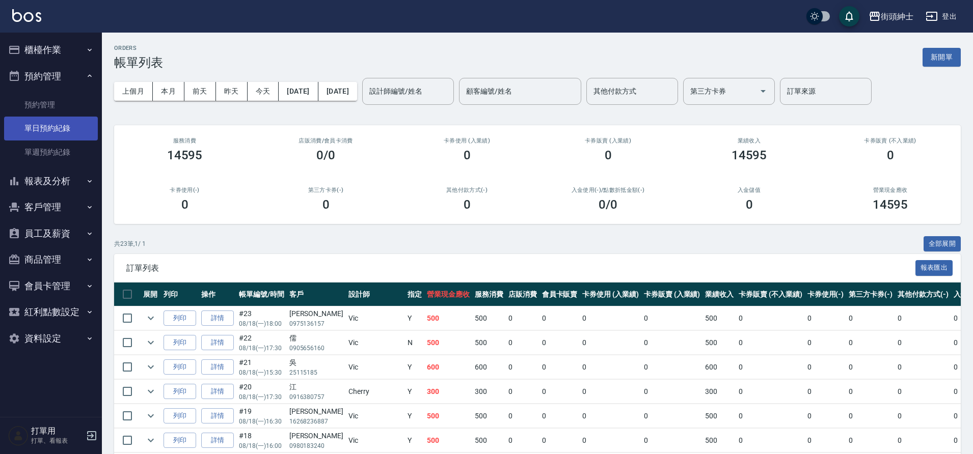
click at [76, 127] on link "單日預約紀錄" at bounding box center [51, 128] width 94 height 23
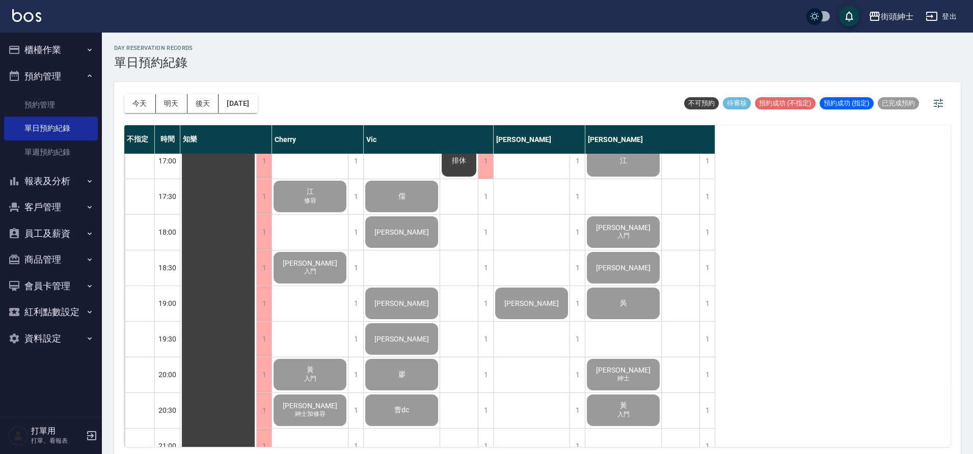
scroll to position [565, 0]
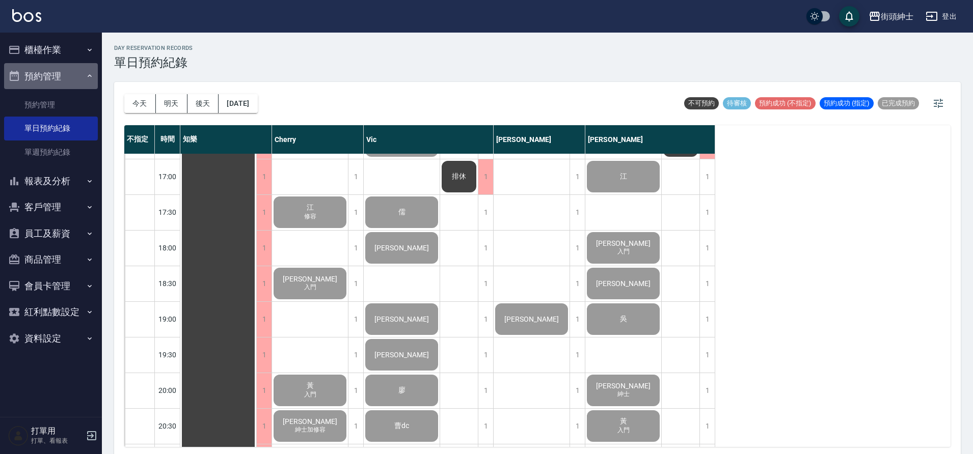
click at [75, 81] on button "預約管理" at bounding box center [51, 76] width 94 height 26
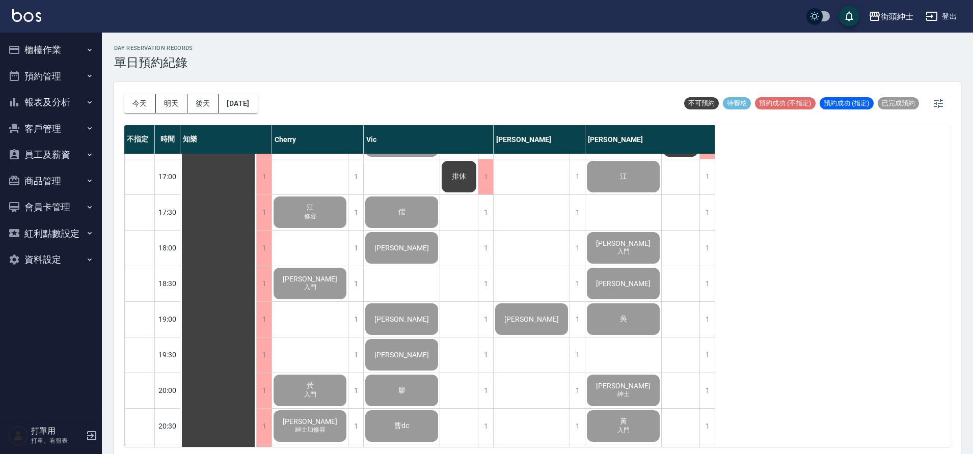
click at [70, 71] on button "預約管理" at bounding box center [51, 76] width 94 height 26
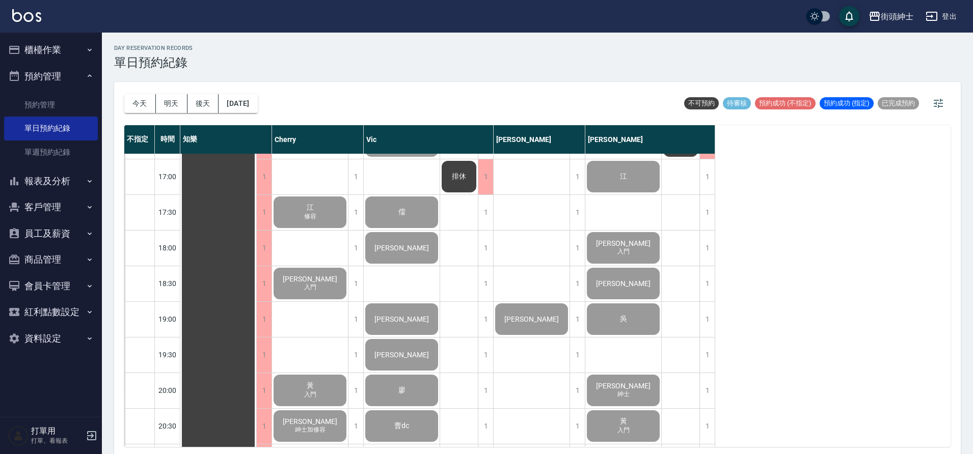
click at [70, 72] on button "預約管理" at bounding box center [51, 76] width 94 height 26
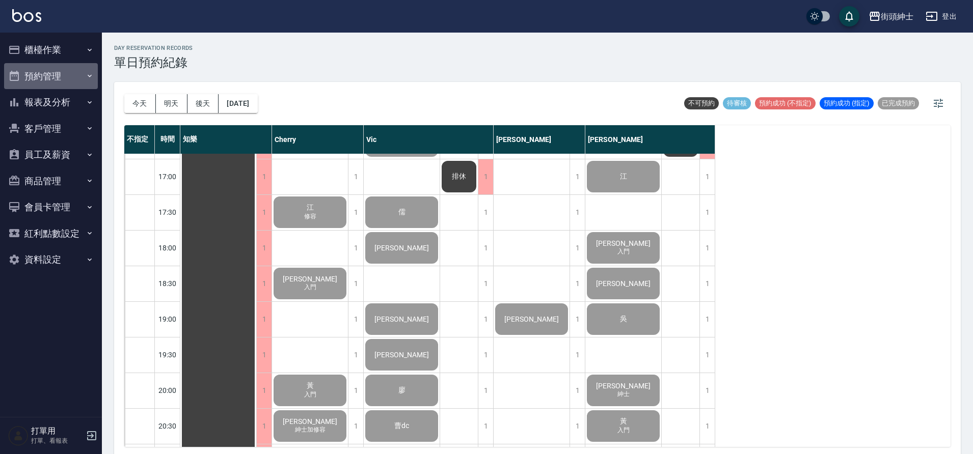
click at [64, 75] on button "預約管理" at bounding box center [51, 76] width 94 height 26
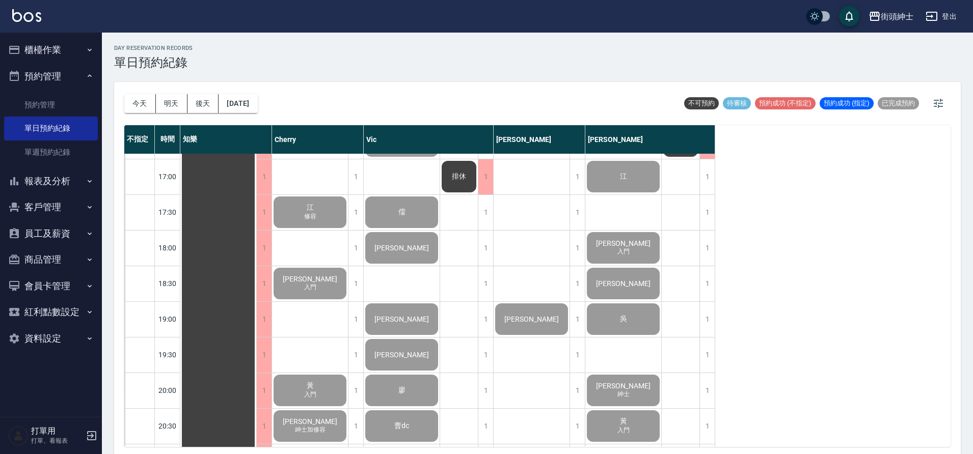
click at [50, 72] on button "預約管理" at bounding box center [51, 76] width 94 height 26
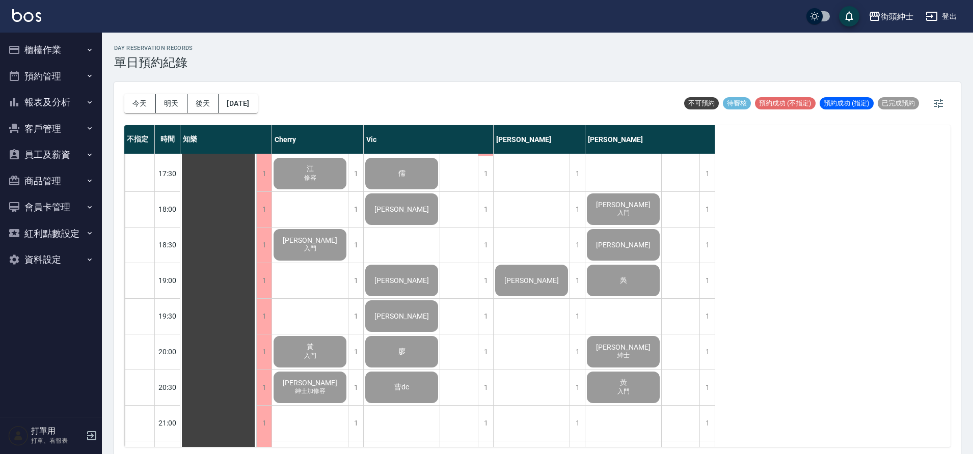
scroll to position [607, 0]
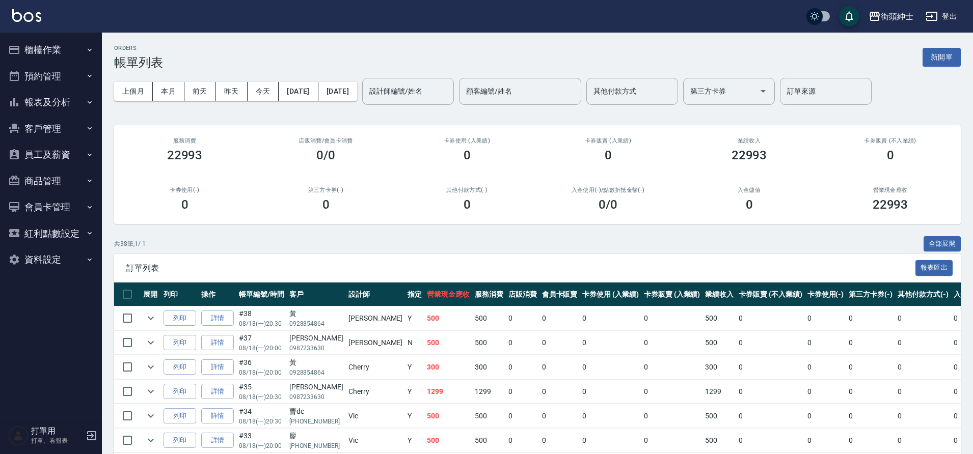
click at [70, 72] on button "預約管理" at bounding box center [51, 76] width 94 height 26
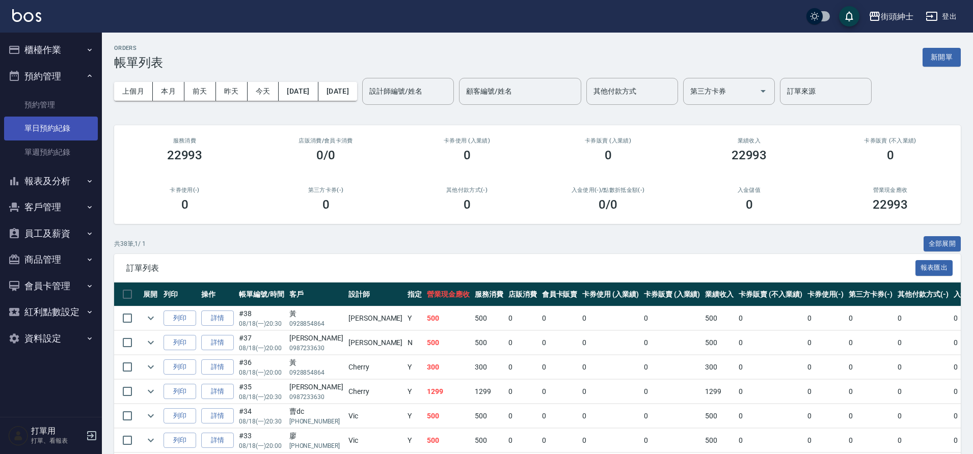
click at [62, 129] on link "單日預約紀錄" at bounding box center [51, 128] width 94 height 23
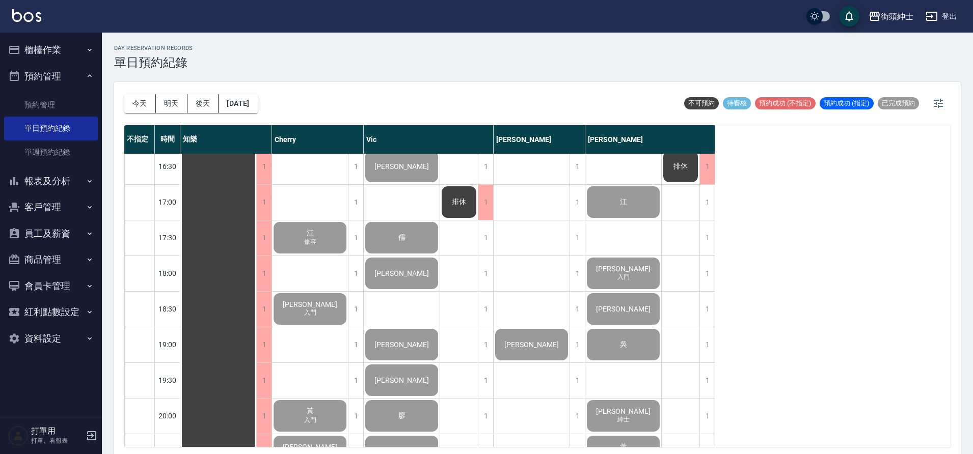
scroll to position [530, 0]
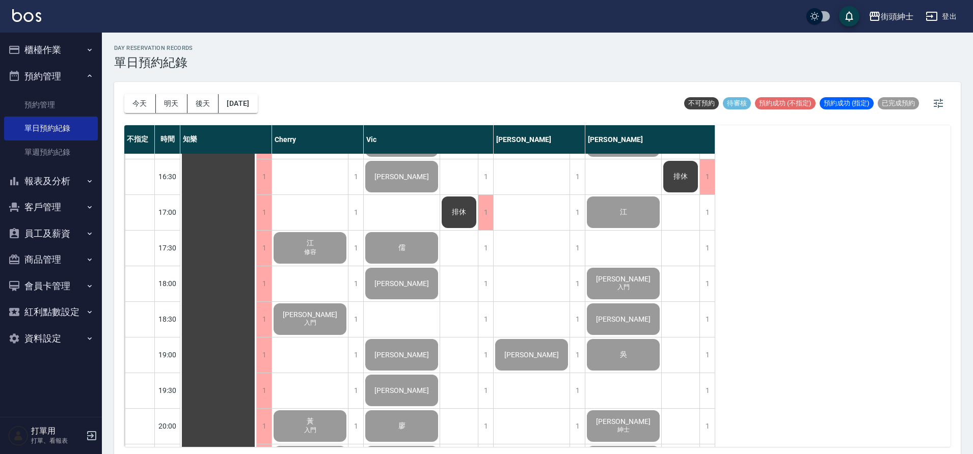
click at [65, 83] on button "預約管理" at bounding box center [51, 76] width 94 height 26
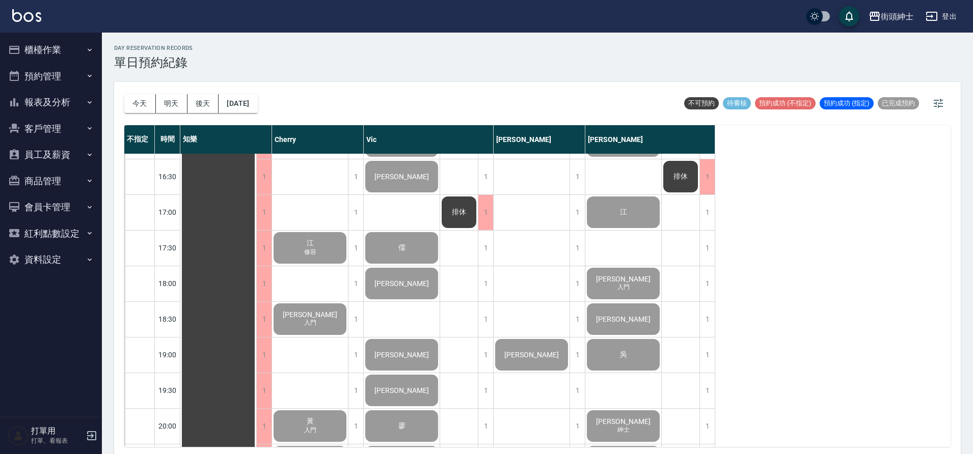
click at [82, 43] on button "櫃檯作業" at bounding box center [51, 50] width 94 height 26
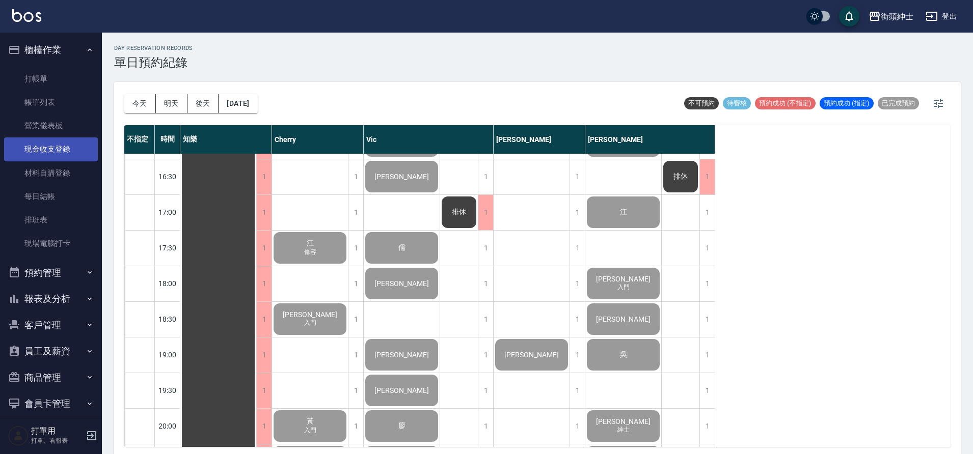
click at [61, 99] on link "帳單列表" at bounding box center [51, 102] width 94 height 23
click at [66, 153] on link "現金收支登錄" at bounding box center [51, 149] width 94 height 23
click at [66, 152] on link "現金收支登錄" at bounding box center [51, 149] width 94 height 23
click at [68, 152] on link "現金收支登錄" at bounding box center [51, 149] width 94 height 23
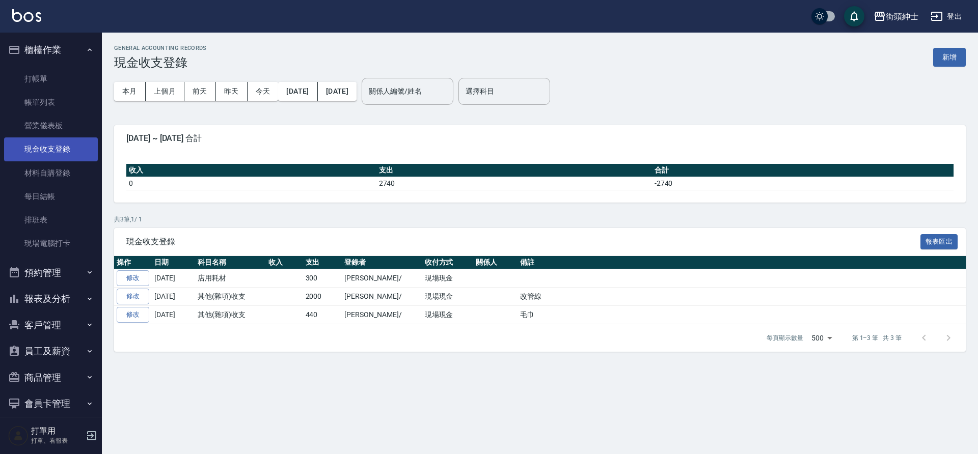
click at [66, 148] on link "現金收支登錄" at bounding box center [51, 149] width 94 height 23
click at [63, 49] on button "櫃檯作業" at bounding box center [51, 50] width 94 height 26
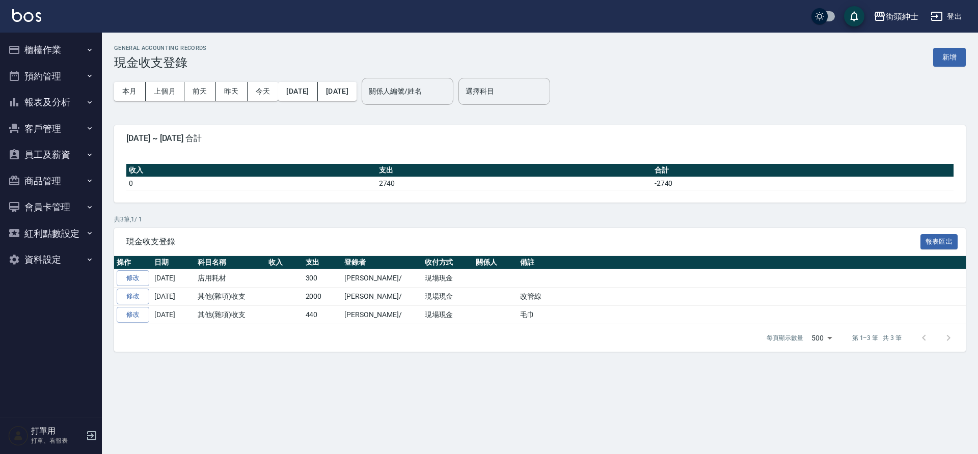
click at [78, 73] on button "預約管理" at bounding box center [51, 76] width 94 height 26
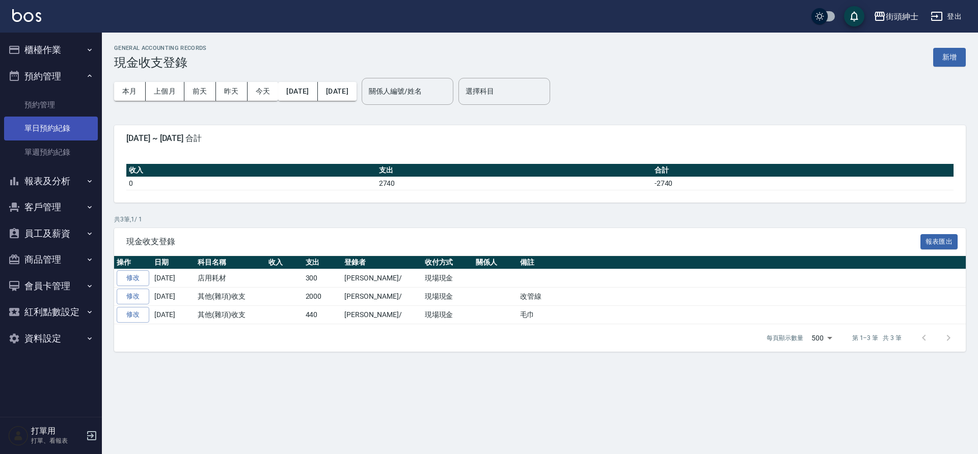
click at [68, 123] on link "單日預約紀錄" at bounding box center [51, 128] width 94 height 23
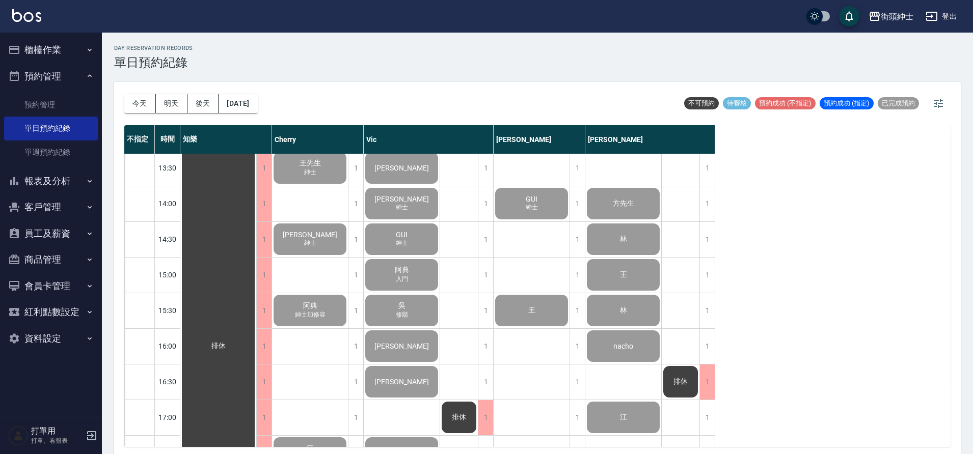
scroll to position [749, 0]
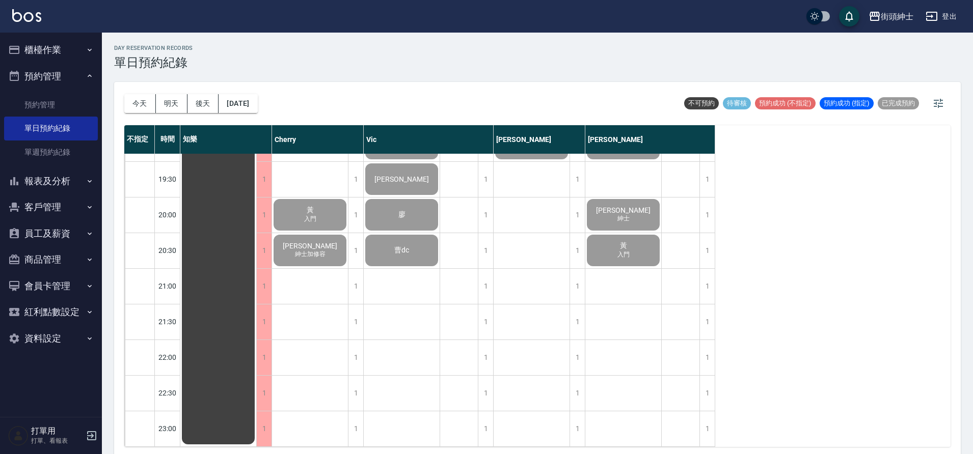
click at [81, 51] on button "櫃檯作業" at bounding box center [51, 50] width 94 height 26
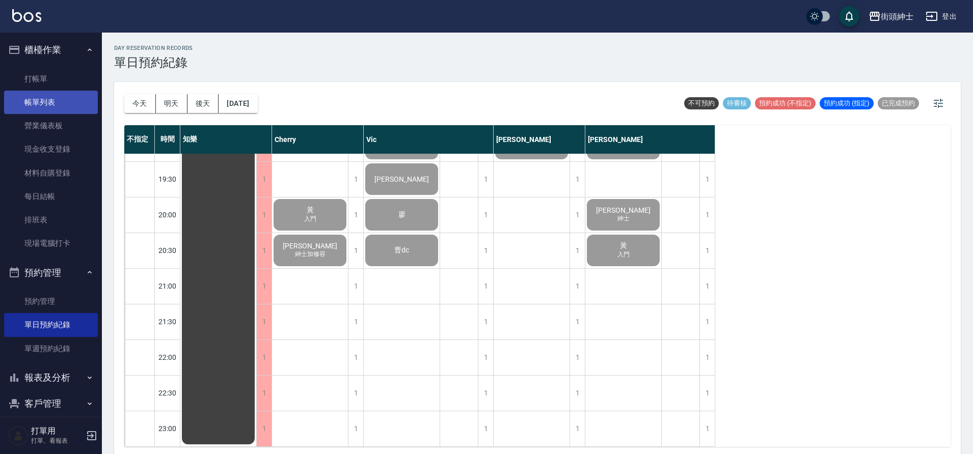
click at [68, 98] on link "帳單列表" at bounding box center [51, 102] width 94 height 23
click at [66, 91] on li "帳單列表" at bounding box center [51, 102] width 94 height 23
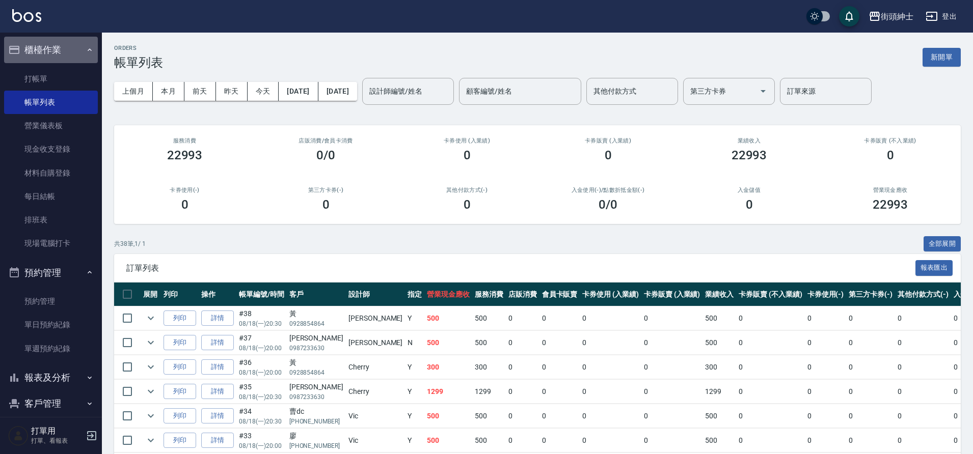
click at [85, 54] on button "櫃檯作業" at bounding box center [51, 50] width 94 height 26
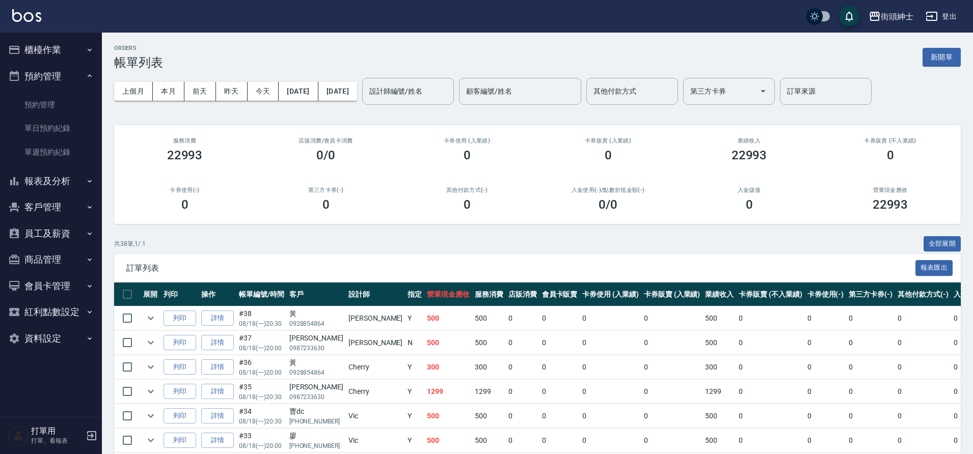
click at [443, 86] on div "設計師編號/姓名 設計師編號/姓名" at bounding box center [408, 91] width 92 height 27
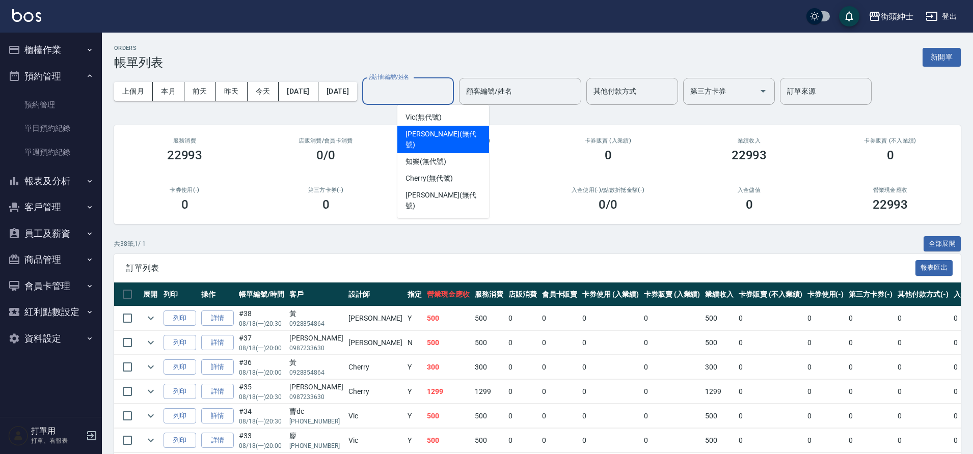
click at [444, 140] on div "[PERSON_NAME] (無代號)" at bounding box center [443, 140] width 92 height 28
type input "[PERSON_NAME](無代號)"
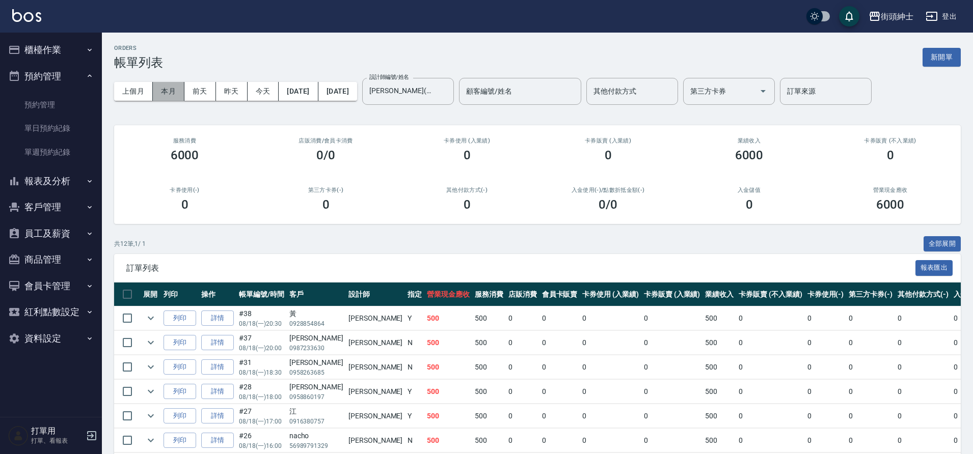
click at [170, 93] on button "本月" at bounding box center [169, 91] width 32 height 19
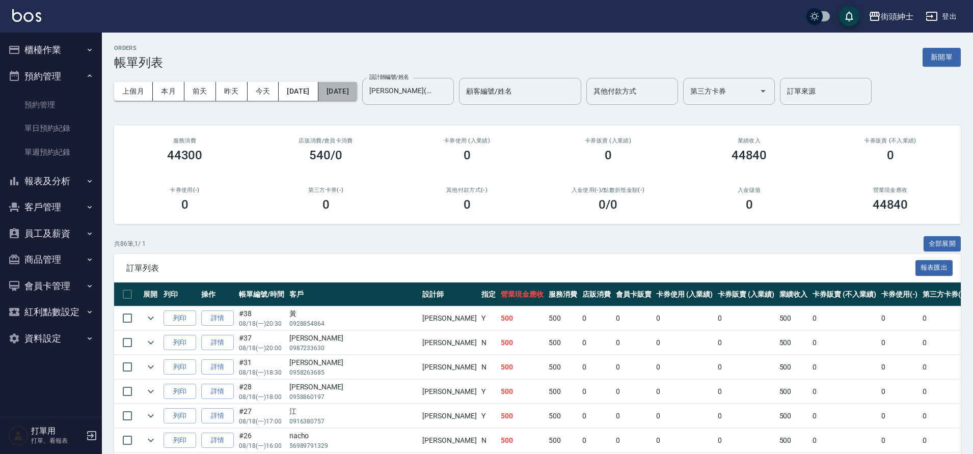
click at [357, 91] on button "[DATE]" at bounding box center [337, 91] width 39 height 19
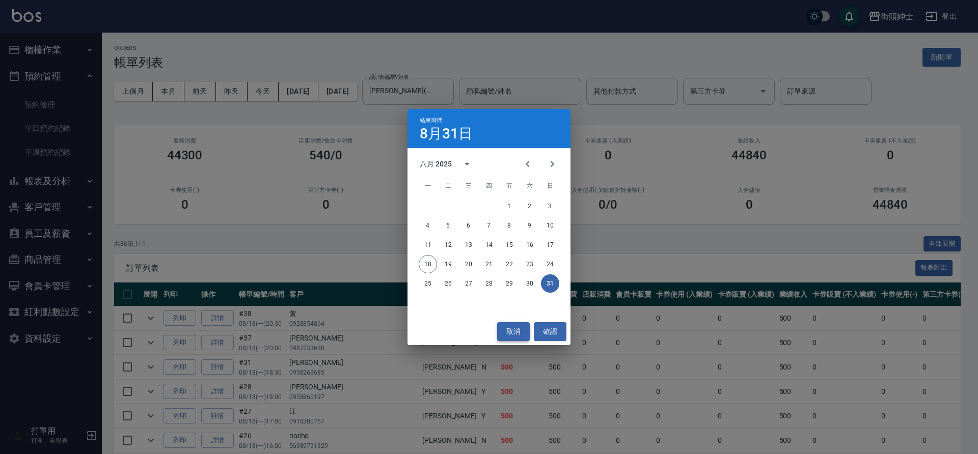
click at [515, 329] on button "取消" at bounding box center [513, 331] width 33 height 19
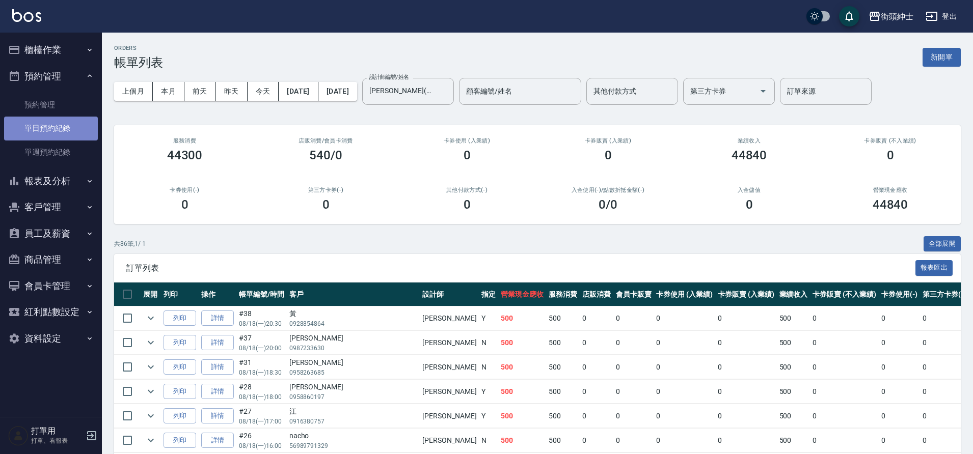
click at [84, 139] on link "單日預約紀錄" at bounding box center [51, 128] width 94 height 23
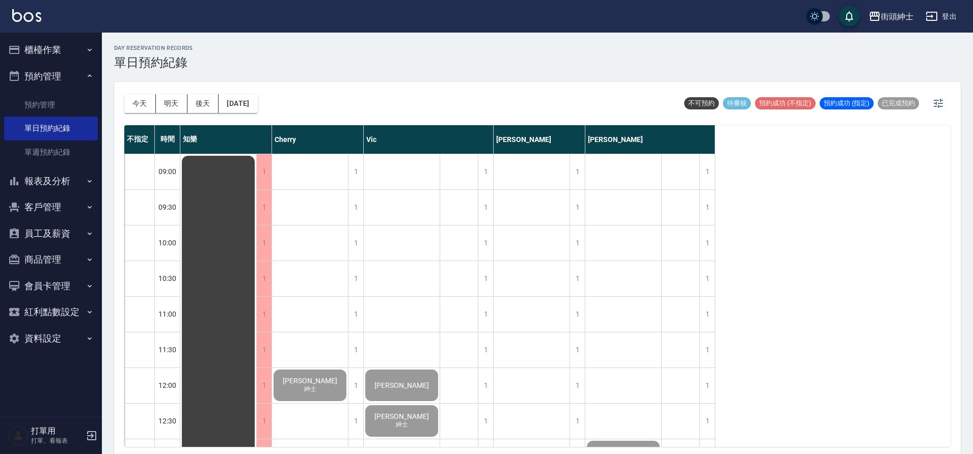
click at [178, 102] on button "明天" at bounding box center [172, 103] width 32 height 19
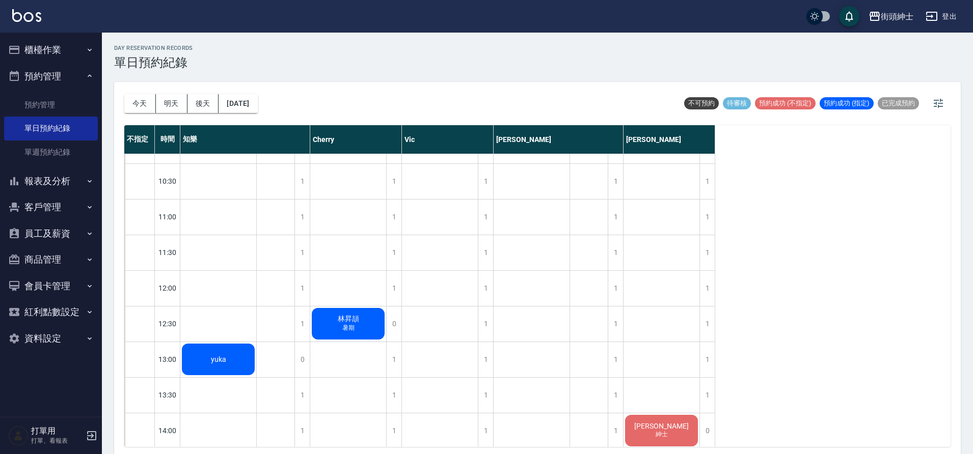
scroll to position [138, 0]
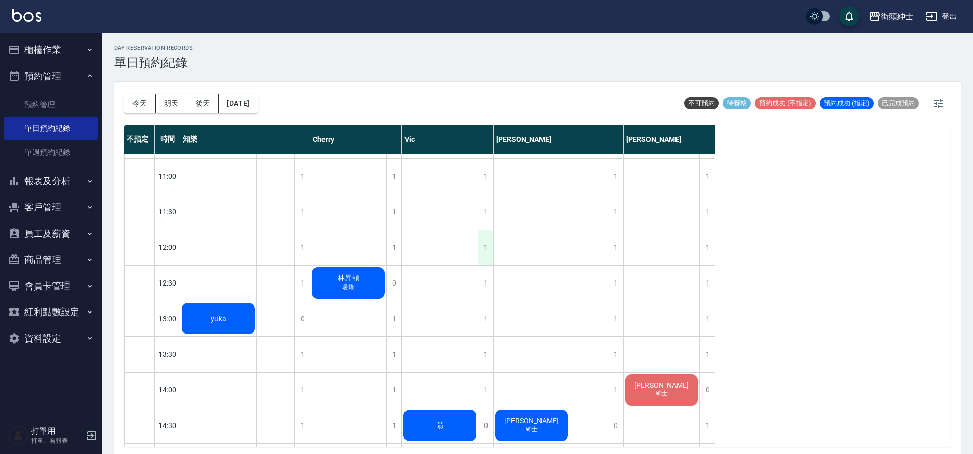
click at [482, 249] on div "1" at bounding box center [485, 247] width 15 height 35
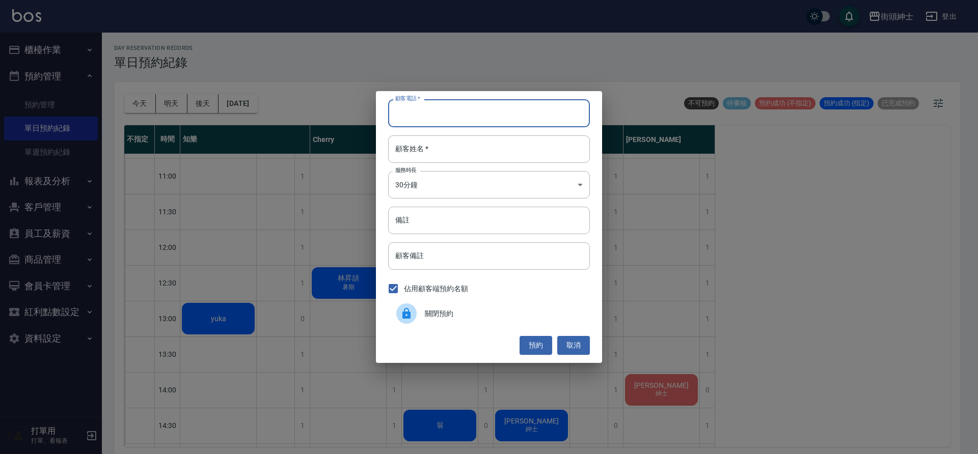
click at [444, 113] on input "顧客電話   *" at bounding box center [489, 113] width 202 height 28
type input "ㄠ"
type input "leo哥"
drag, startPoint x: 419, startPoint y: 109, endPoint x: 392, endPoint y: 116, distance: 27.9
click at [392, 116] on input "leo哥" at bounding box center [489, 113] width 202 height 28
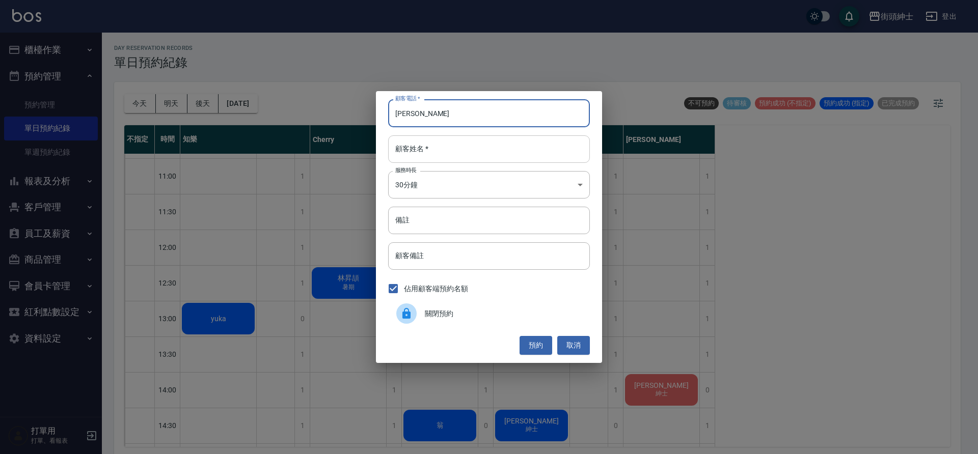
click at [407, 145] on input "顧客姓名   *" at bounding box center [489, 149] width 202 height 28
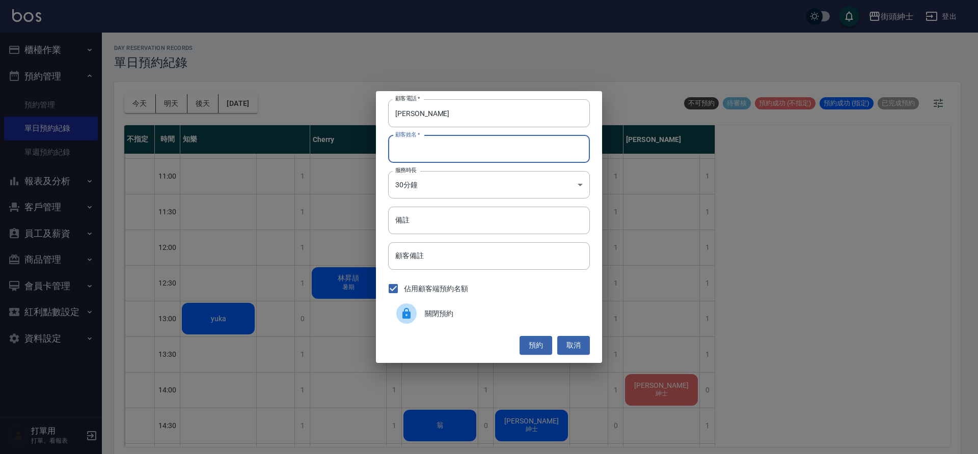
paste input "leo哥"
type input "leo哥"
click at [536, 349] on button "預約" at bounding box center [536, 345] width 33 height 19
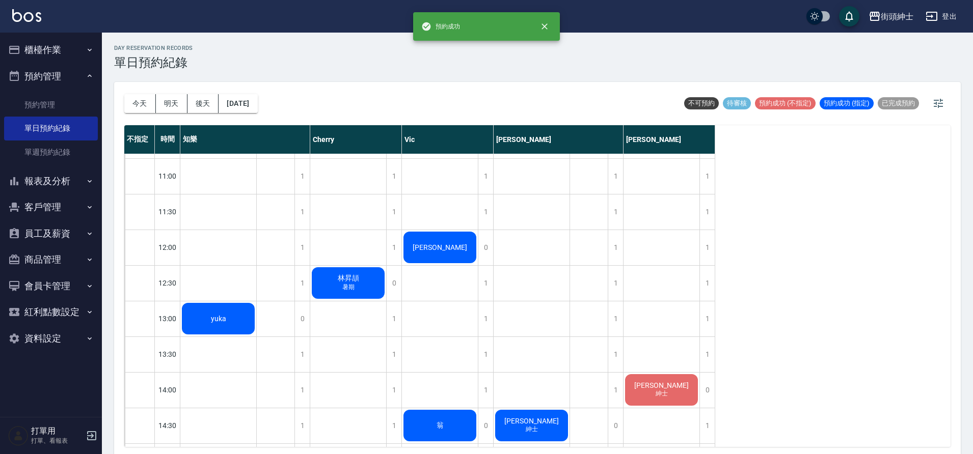
click at [256, 302] on div "leo哥" at bounding box center [218, 319] width 76 height 35
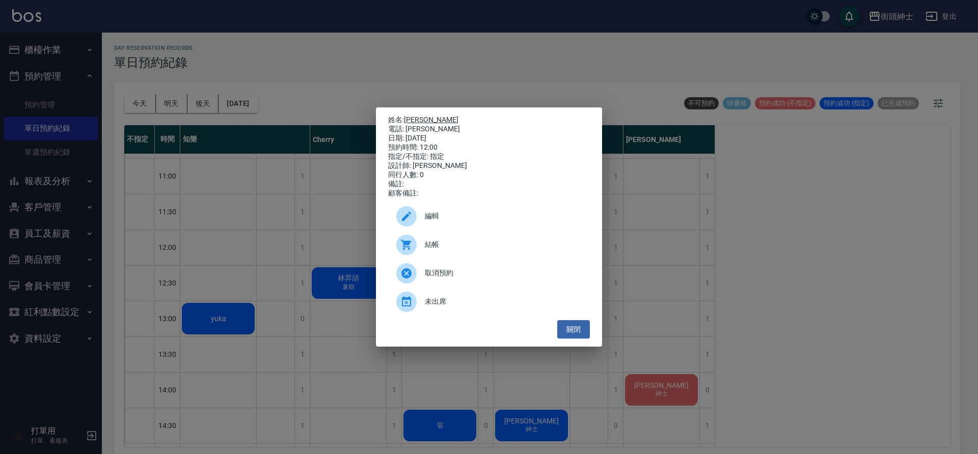
click at [406, 116] on link "leo哥" at bounding box center [431, 120] width 54 height 8
click at [567, 330] on button "關閉" at bounding box center [573, 329] width 33 height 19
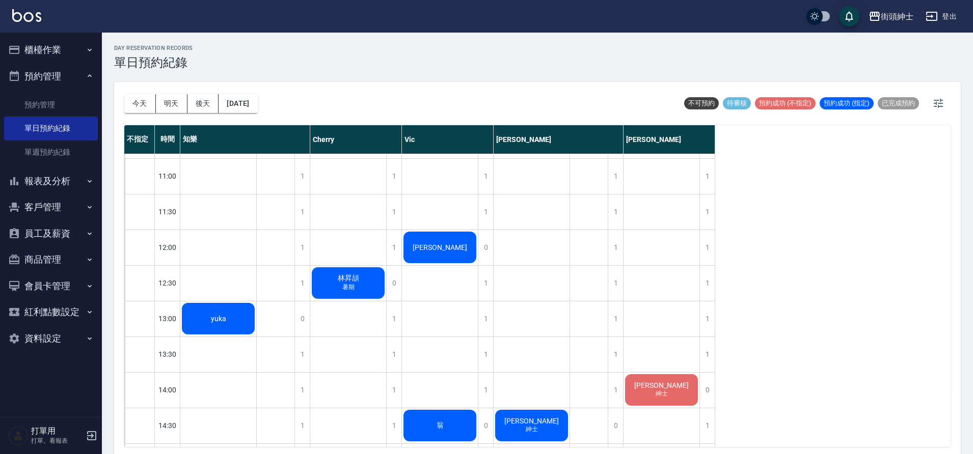
click at [37, 80] on button "預約管理" at bounding box center [51, 76] width 94 height 26
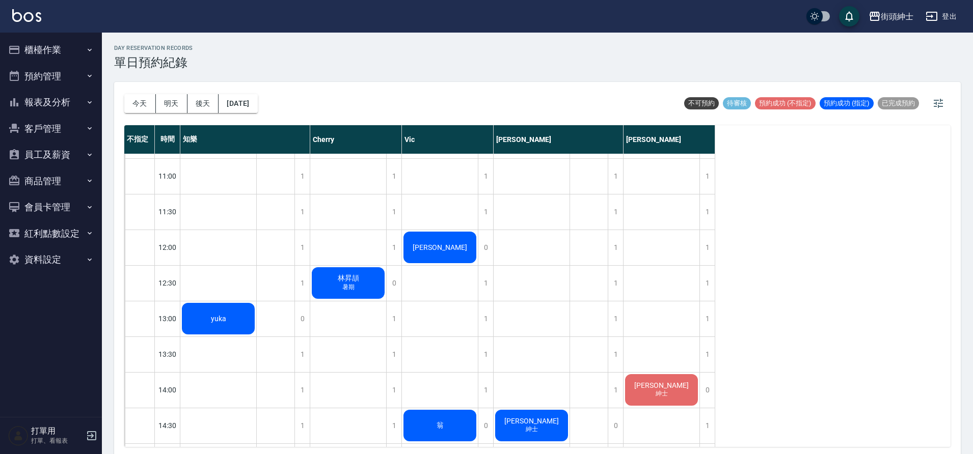
click at [69, 95] on button "報表及分析" at bounding box center [51, 102] width 94 height 26
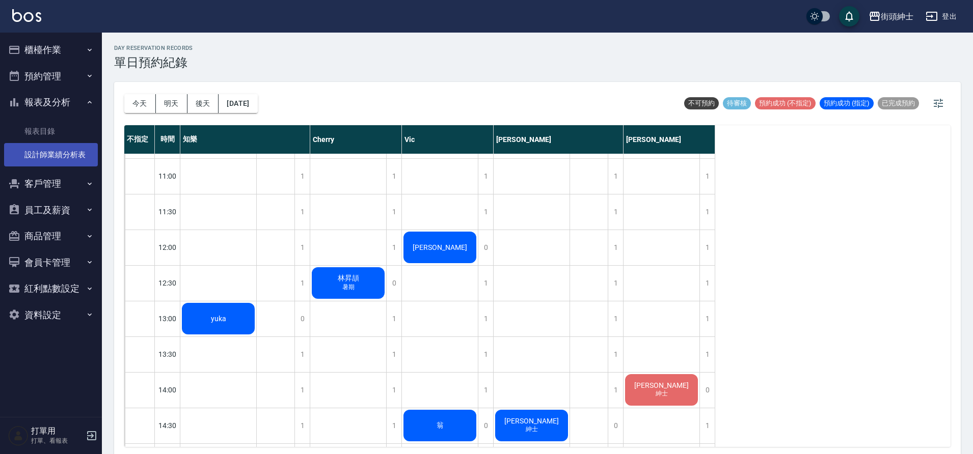
click at [60, 145] on link "設計師業績分析表" at bounding box center [51, 154] width 94 height 23
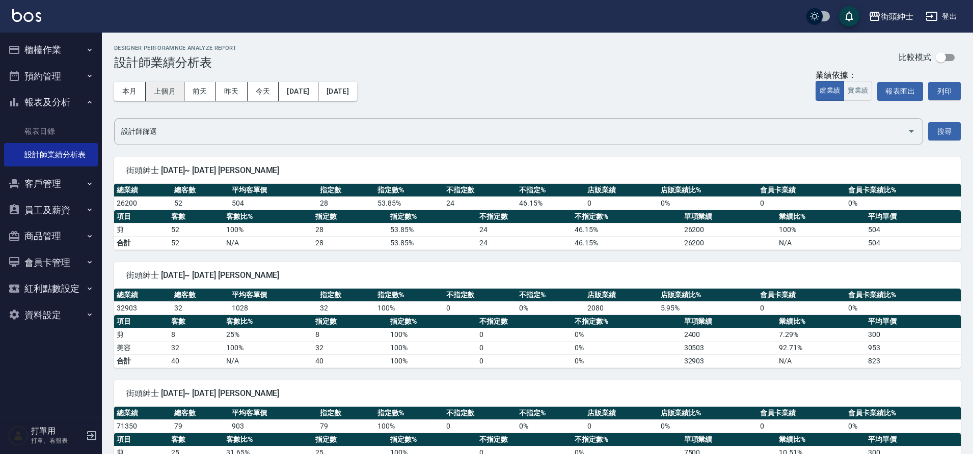
click at [177, 91] on button "上個月" at bounding box center [165, 91] width 39 height 19
click at [126, 90] on button "本月" at bounding box center [130, 91] width 32 height 19
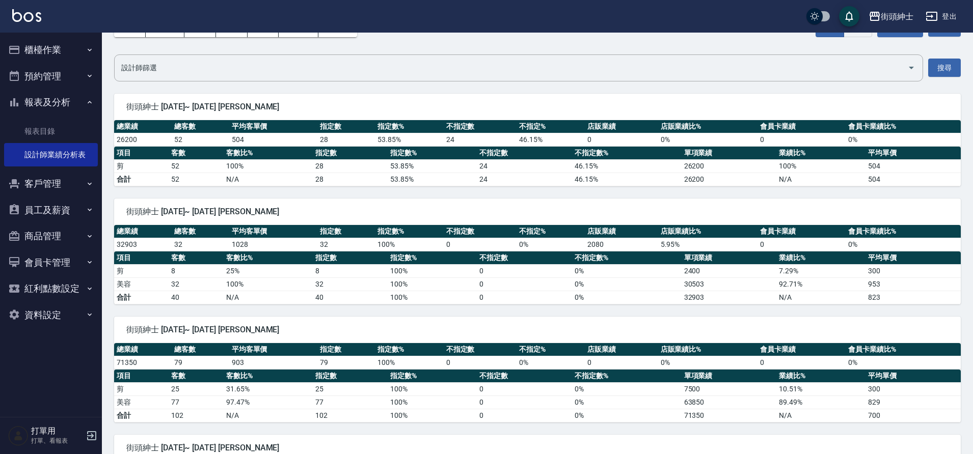
scroll to position [64, 0]
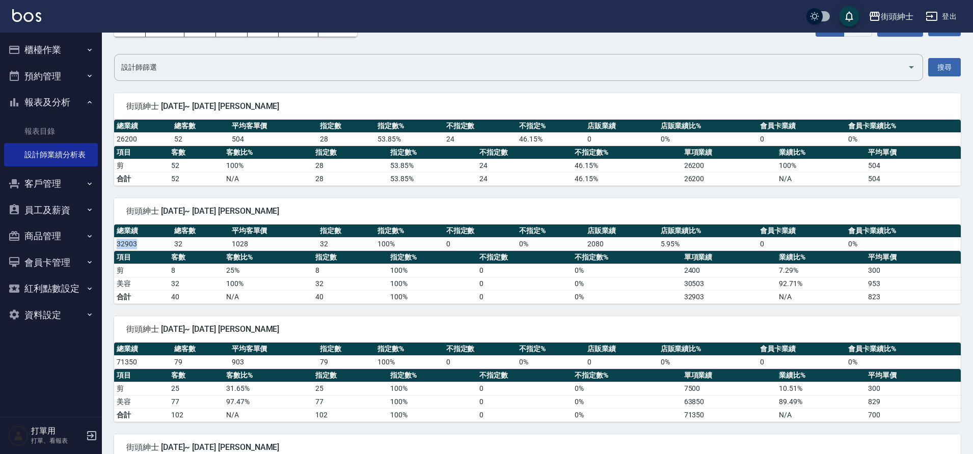
drag, startPoint x: 118, startPoint y: 244, endPoint x: 146, endPoint y: 243, distance: 27.5
click at [146, 243] on td "32903" at bounding box center [143, 243] width 58 height 13
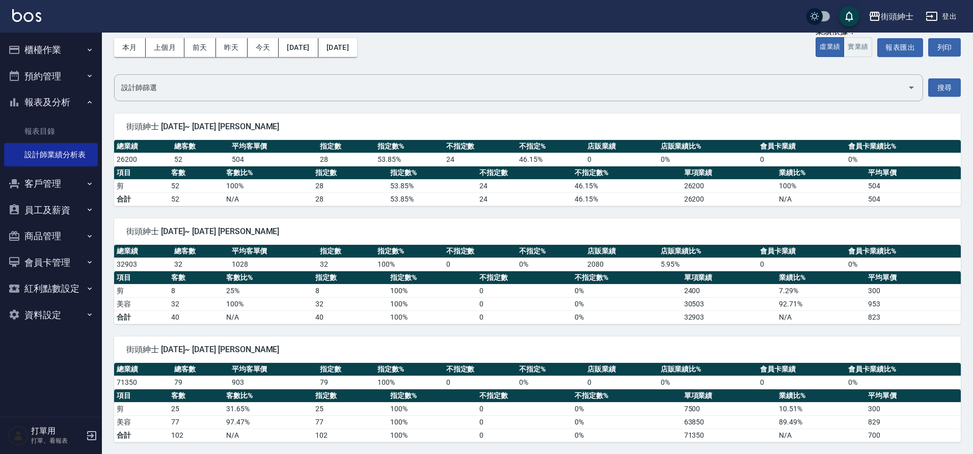
scroll to position [31, 0]
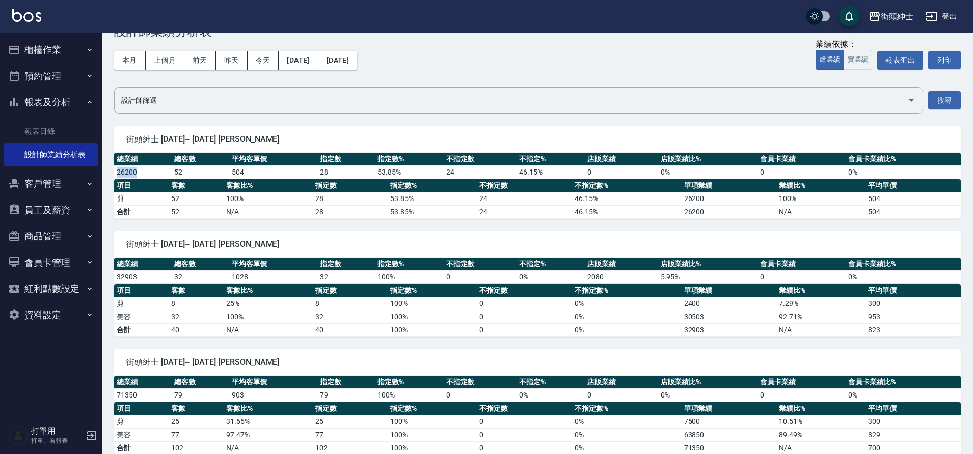
drag, startPoint x: 118, startPoint y: 171, endPoint x: 143, endPoint y: 175, distance: 25.3
click at [143, 175] on td "26200" at bounding box center [143, 172] width 58 height 13
click at [142, 175] on td "26200" at bounding box center [143, 172] width 58 height 13
drag, startPoint x: 118, startPoint y: 172, endPoint x: 141, endPoint y: 174, distance: 23.1
click at [141, 174] on td "26200" at bounding box center [143, 172] width 58 height 13
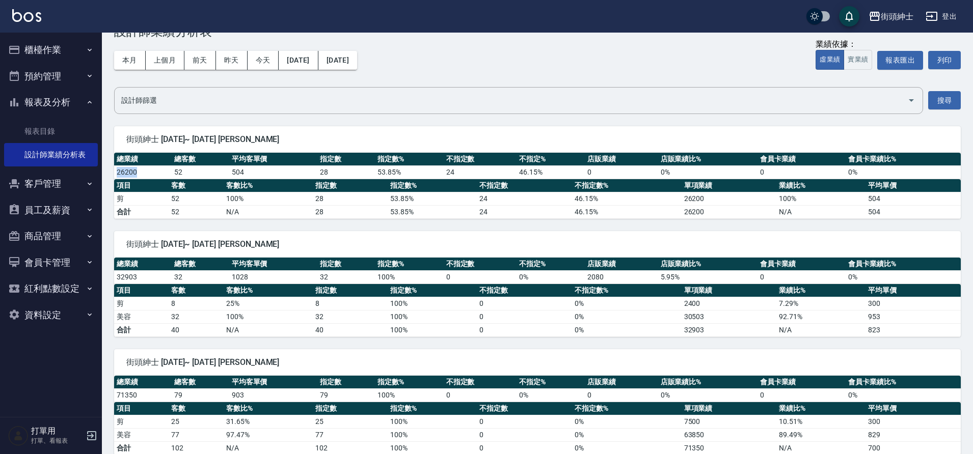
click at [140, 174] on td "26200" at bounding box center [143, 172] width 58 height 13
click at [78, 78] on button "預約管理" at bounding box center [51, 76] width 94 height 26
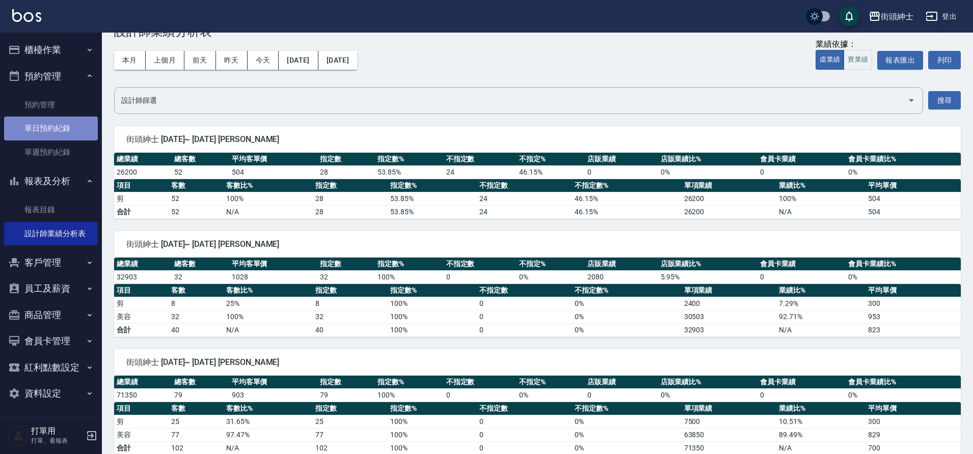
click at [61, 125] on link "單日預約紀錄" at bounding box center [51, 128] width 94 height 23
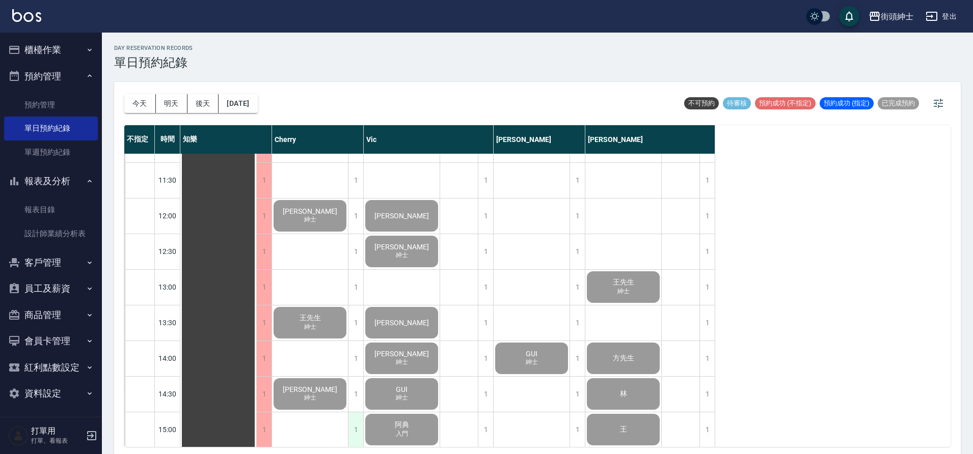
scroll to position [143, 0]
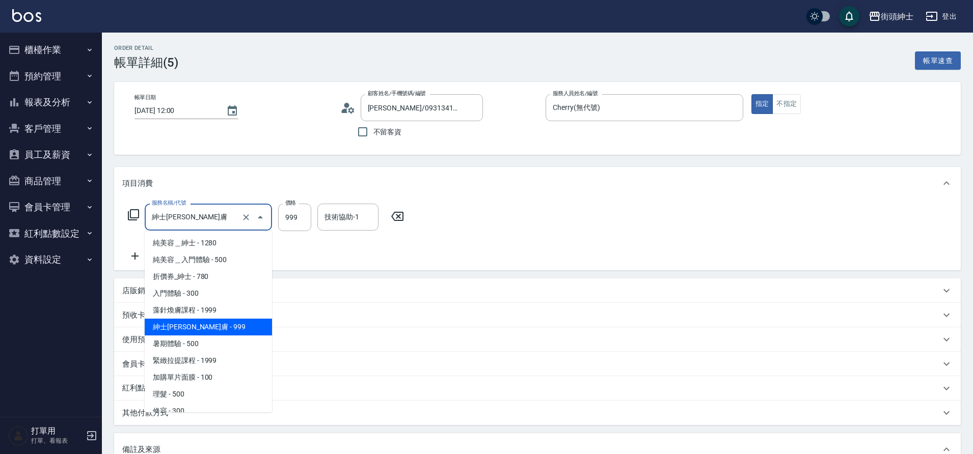
click at [228, 216] on input "紳士[PERSON_NAME]膚" at bounding box center [194, 217] width 90 height 18
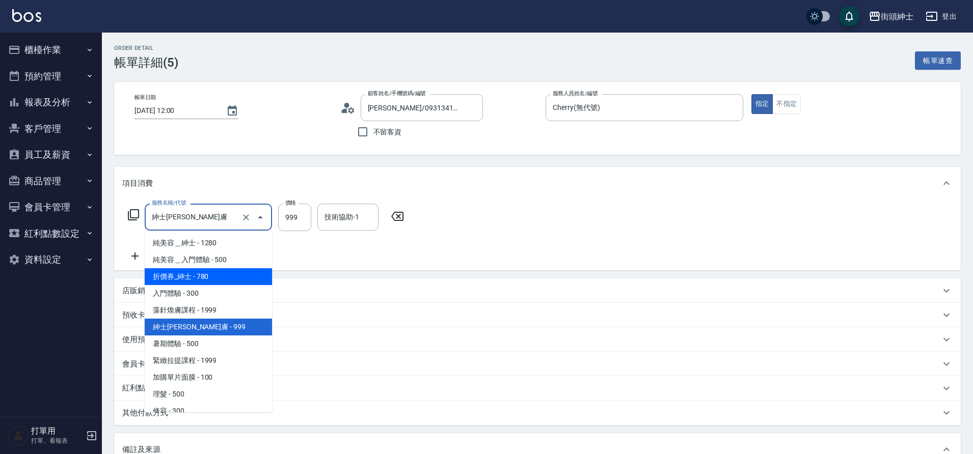
click at [221, 278] on span "折價券_紳士 - 780" at bounding box center [208, 276] width 127 height 17
type input "折價券_紳士"
type input "780"
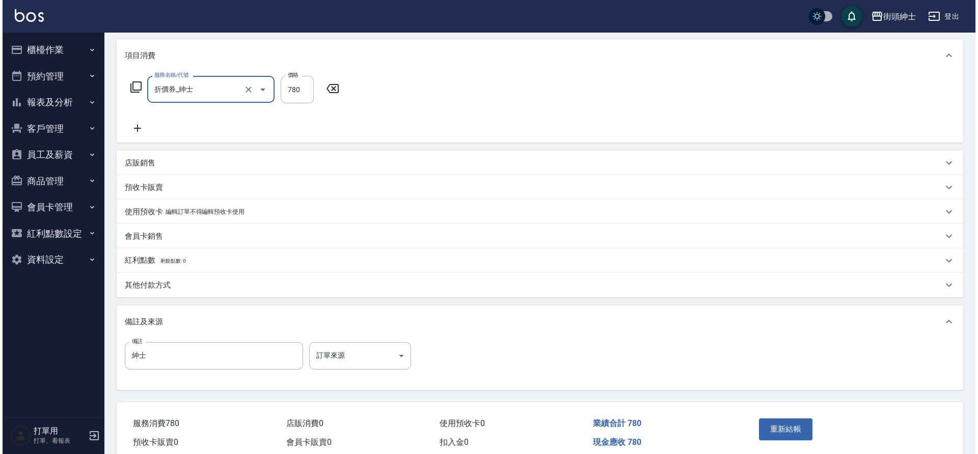
scroll to position [174, 0]
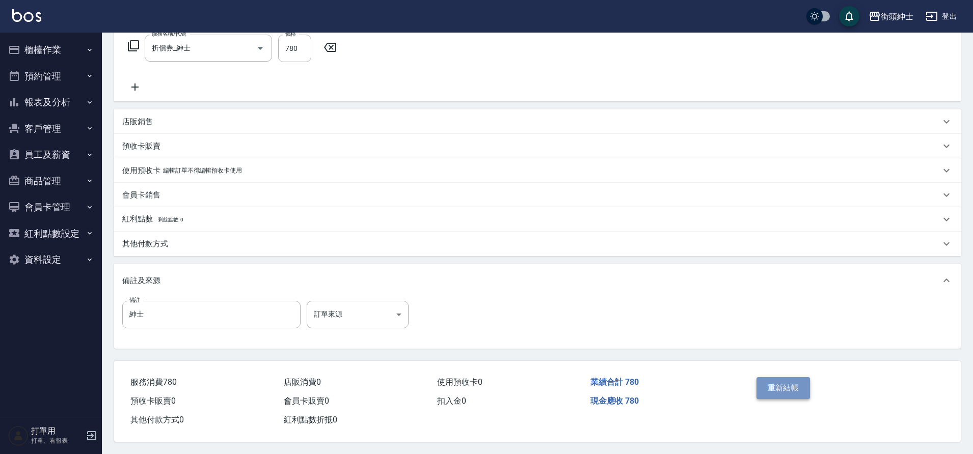
click at [786, 378] on button "重新結帳" at bounding box center [783, 387] width 54 height 21
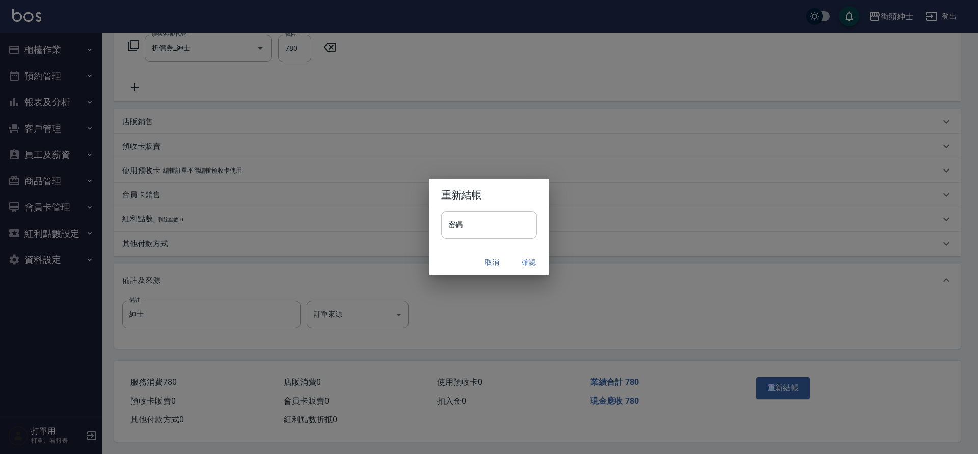
drag, startPoint x: 487, startPoint y: 226, endPoint x: 476, endPoint y: 227, distance: 11.8
click at [487, 226] on input "密碼" at bounding box center [489, 225] width 96 height 28
type input "********"
click at [523, 258] on button "確認" at bounding box center [528, 262] width 33 height 19
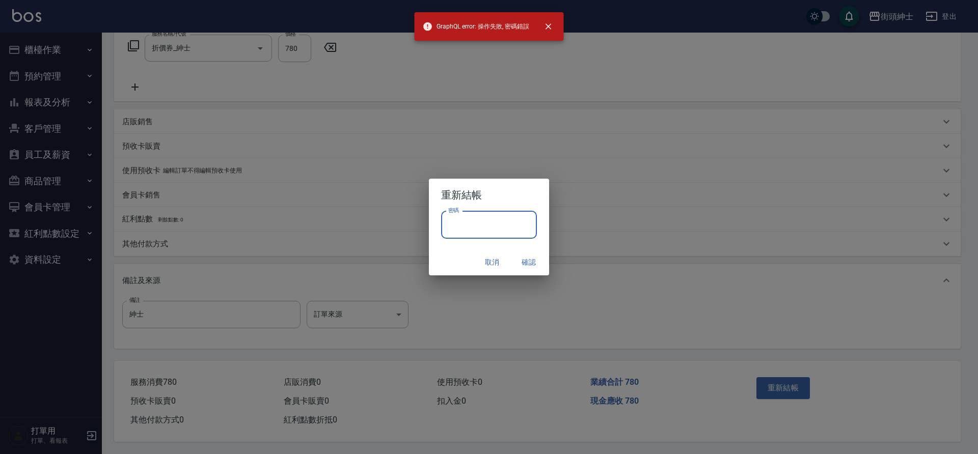
drag, startPoint x: 510, startPoint y: 235, endPoint x: 505, endPoint y: 239, distance: 6.1
click at [510, 234] on input "密碼" at bounding box center [489, 225] width 96 height 28
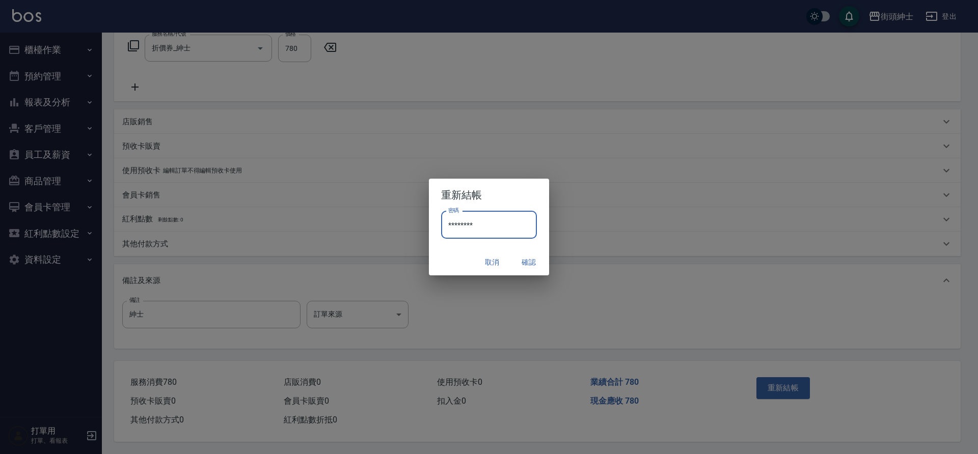
type input "********"
click at [533, 260] on button "確認" at bounding box center [528, 262] width 33 height 19
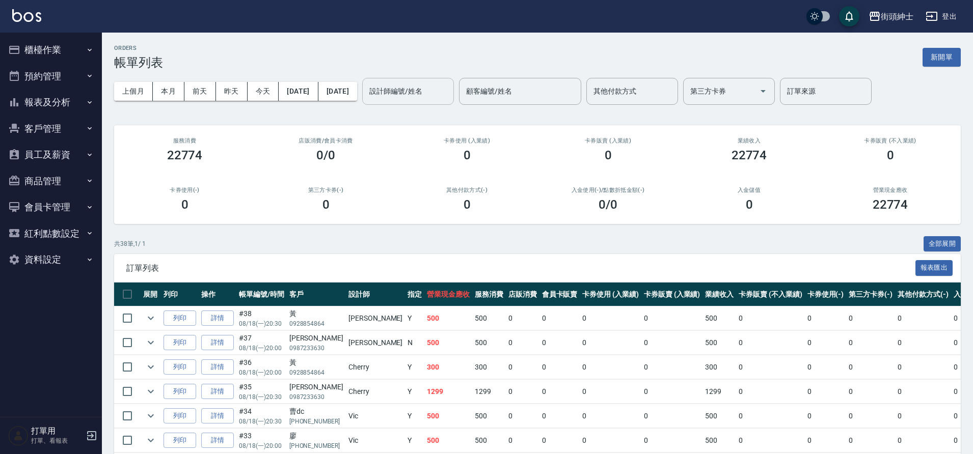
click at [449, 88] on input "設計師編號/姓名" at bounding box center [408, 92] width 83 height 18
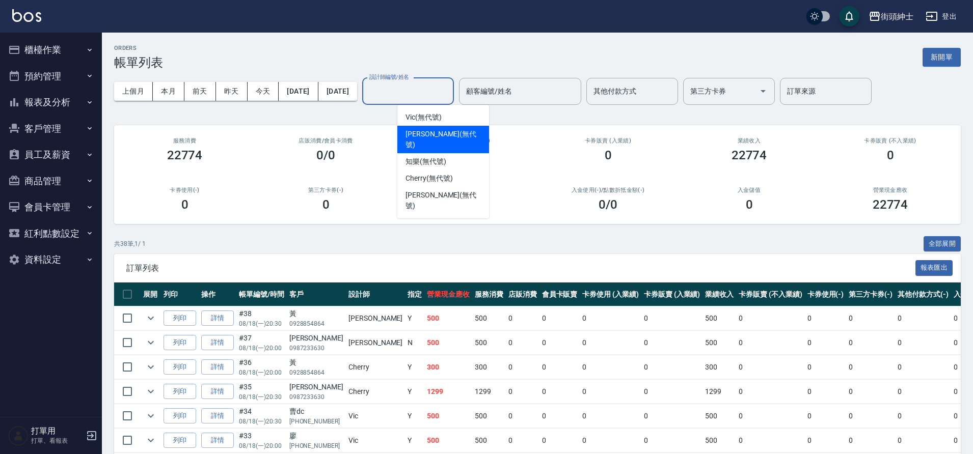
click at [430, 132] on span "[PERSON_NAME] (無代號)" at bounding box center [442, 139] width 75 height 21
type input "[PERSON_NAME](無代號)"
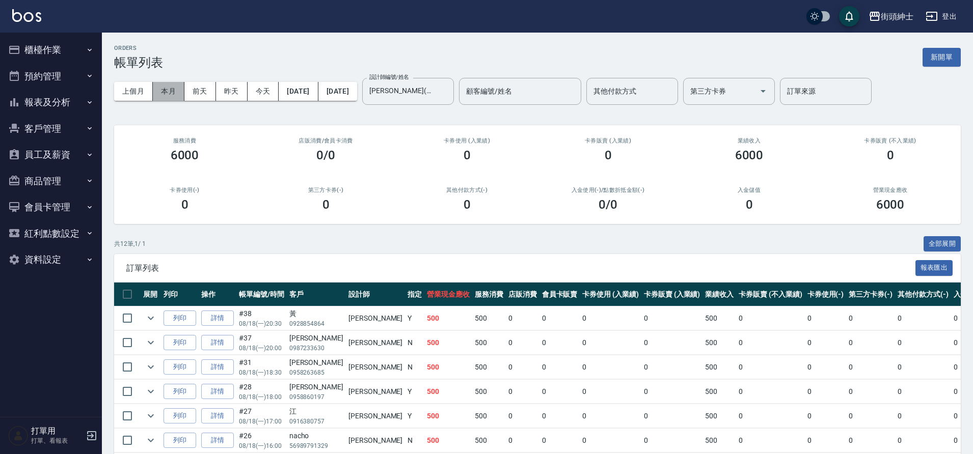
click at [179, 89] on button "本月" at bounding box center [169, 91] width 32 height 19
